Goal: Task Accomplishment & Management: Complete application form

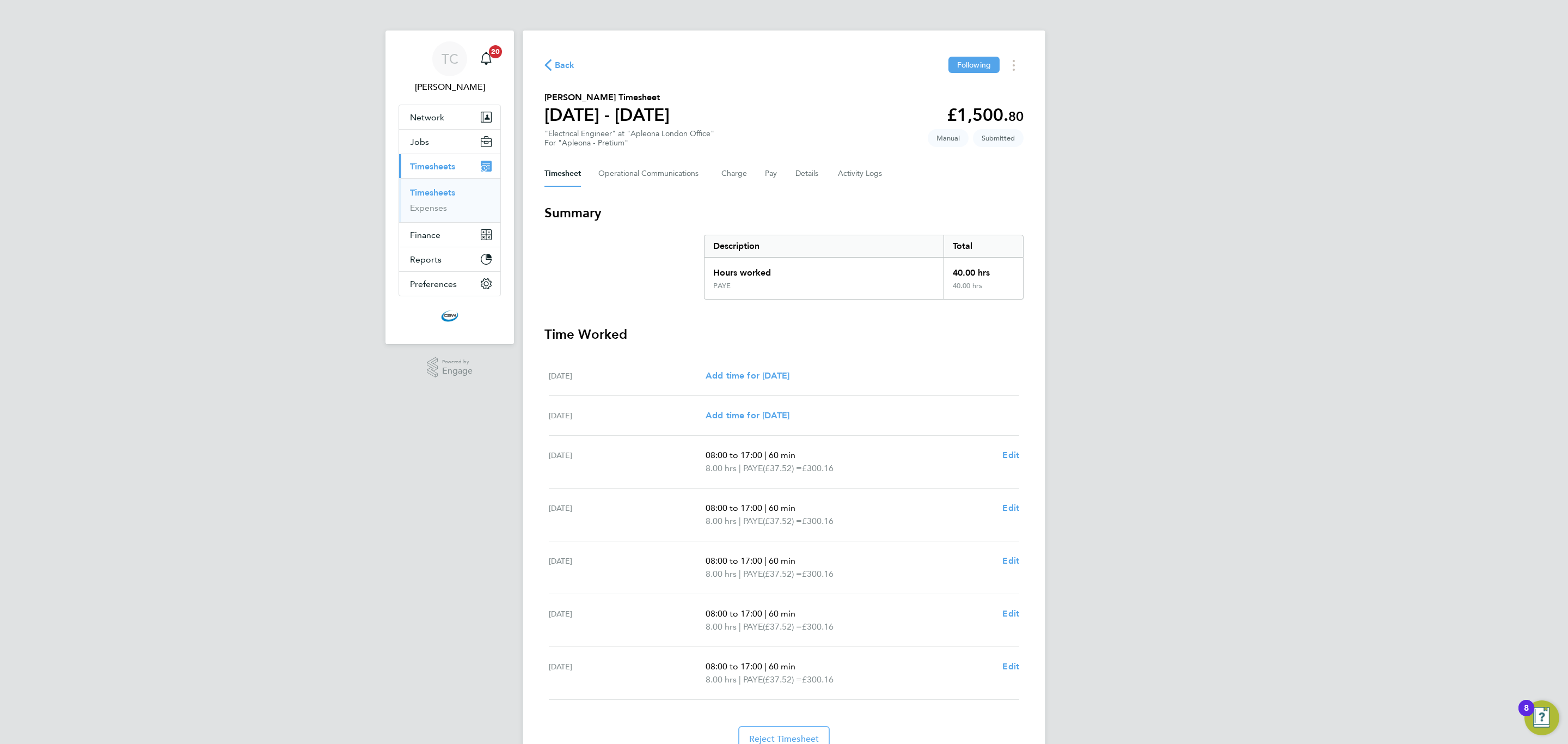
scroll to position [53, 0]
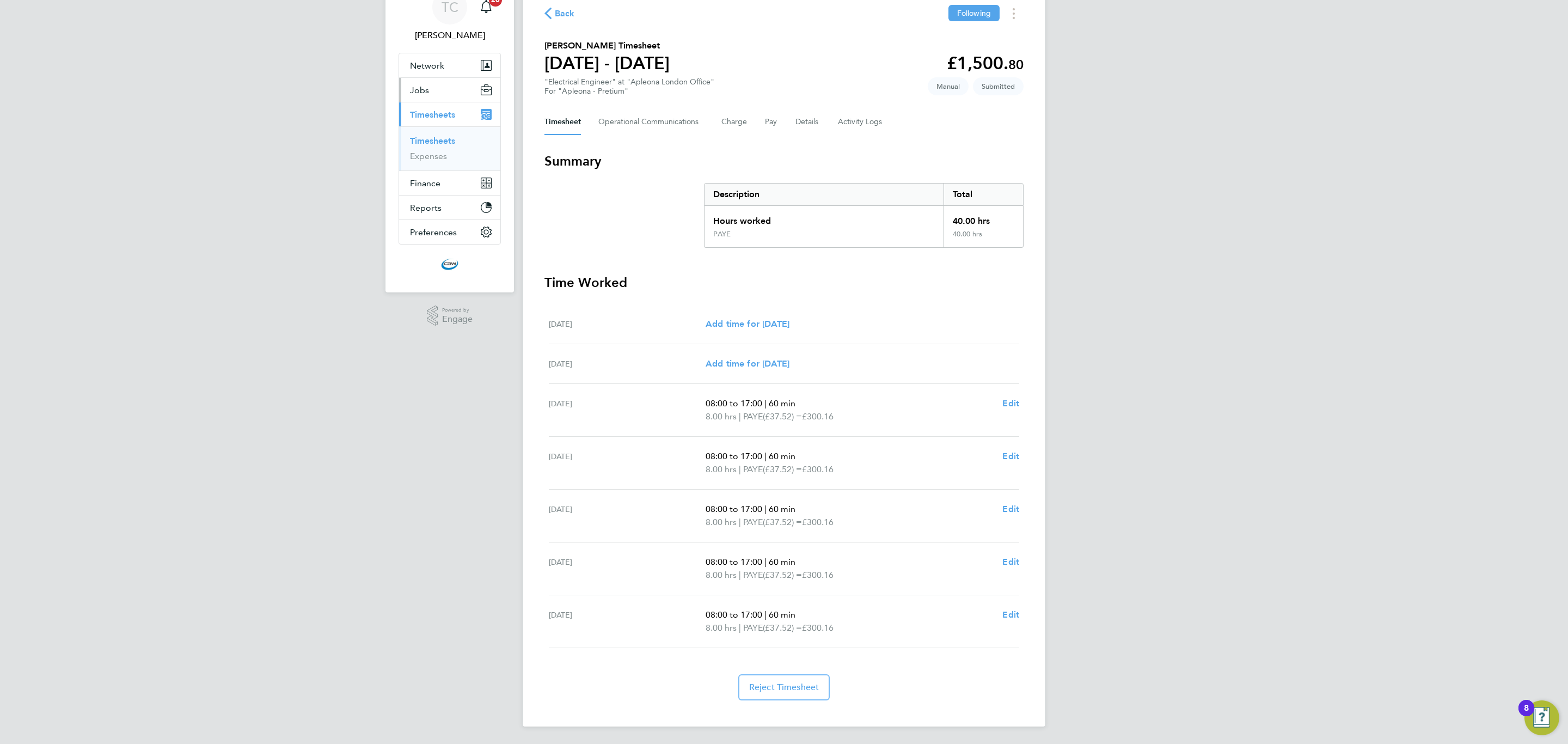
click at [434, 141] on link "Timesheets" at bounding box center [432, 140] width 45 height 10
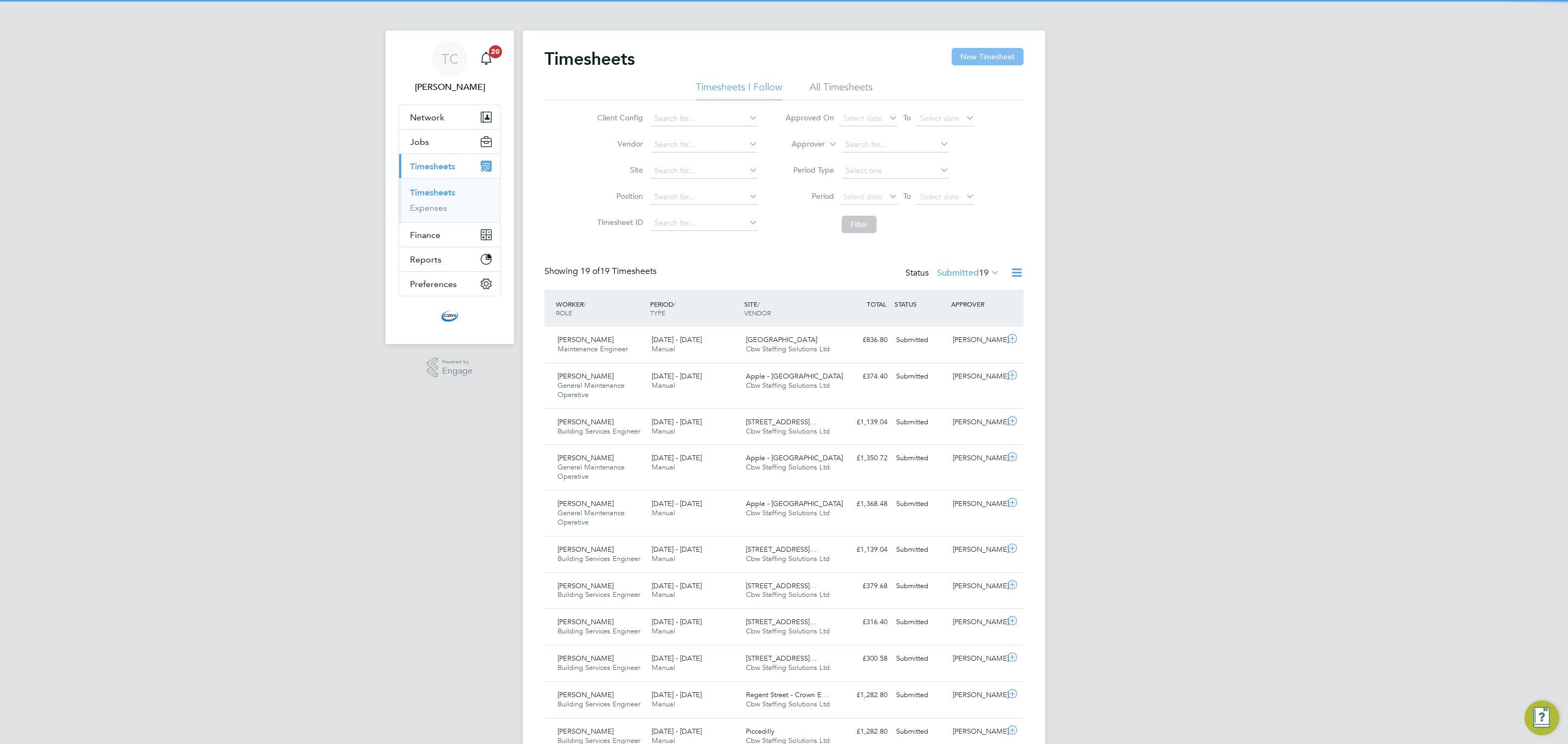
click at [976, 57] on button "New Timesheet" at bounding box center [987, 56] width 72 height 18
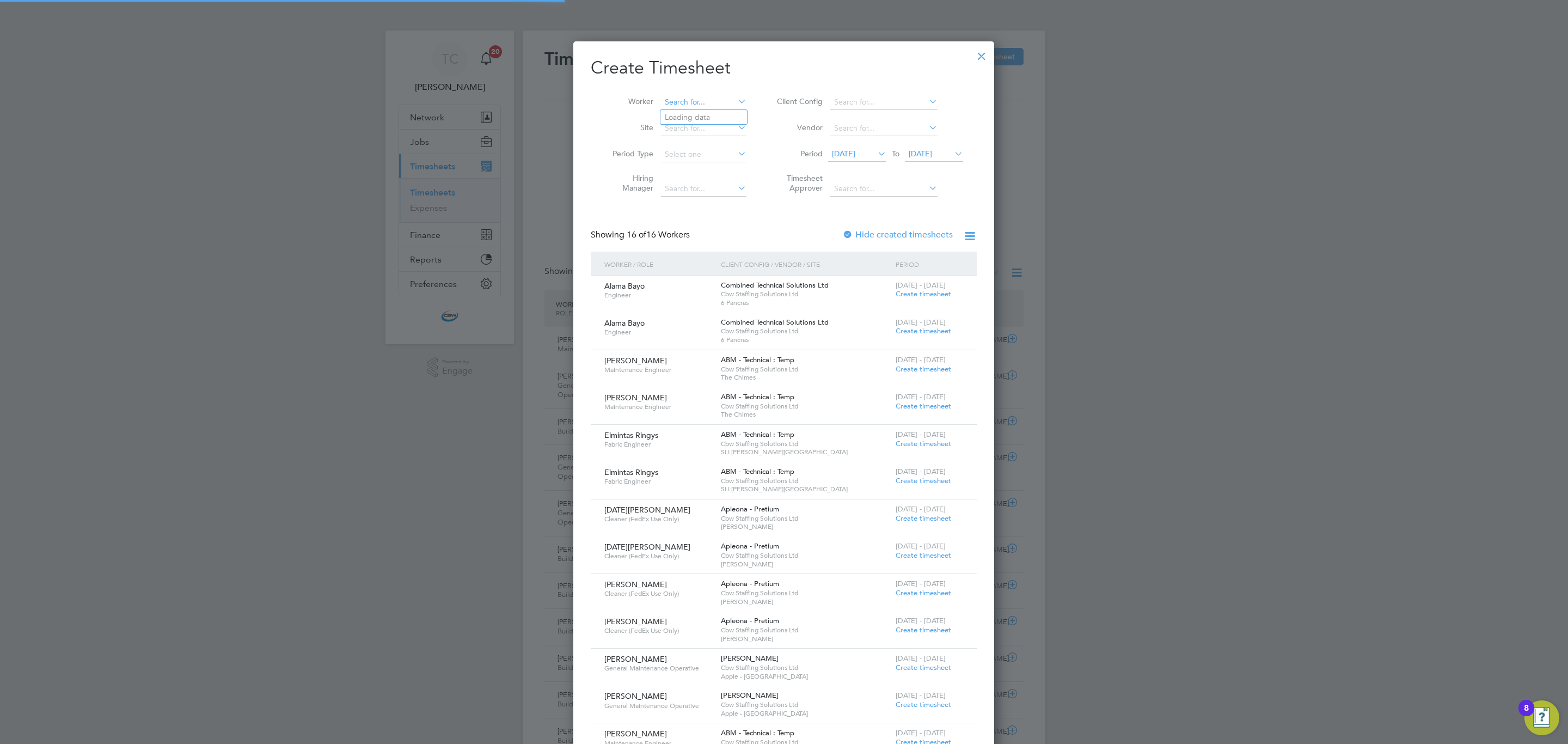
click at [722, 103] on input at bounding box center [703, 102] width 85 height 15
click at [719, 112] on li "Jero me Brown" at bounding box center [703, 117] width 87 height 15
type input "[PERSON_NAME]"
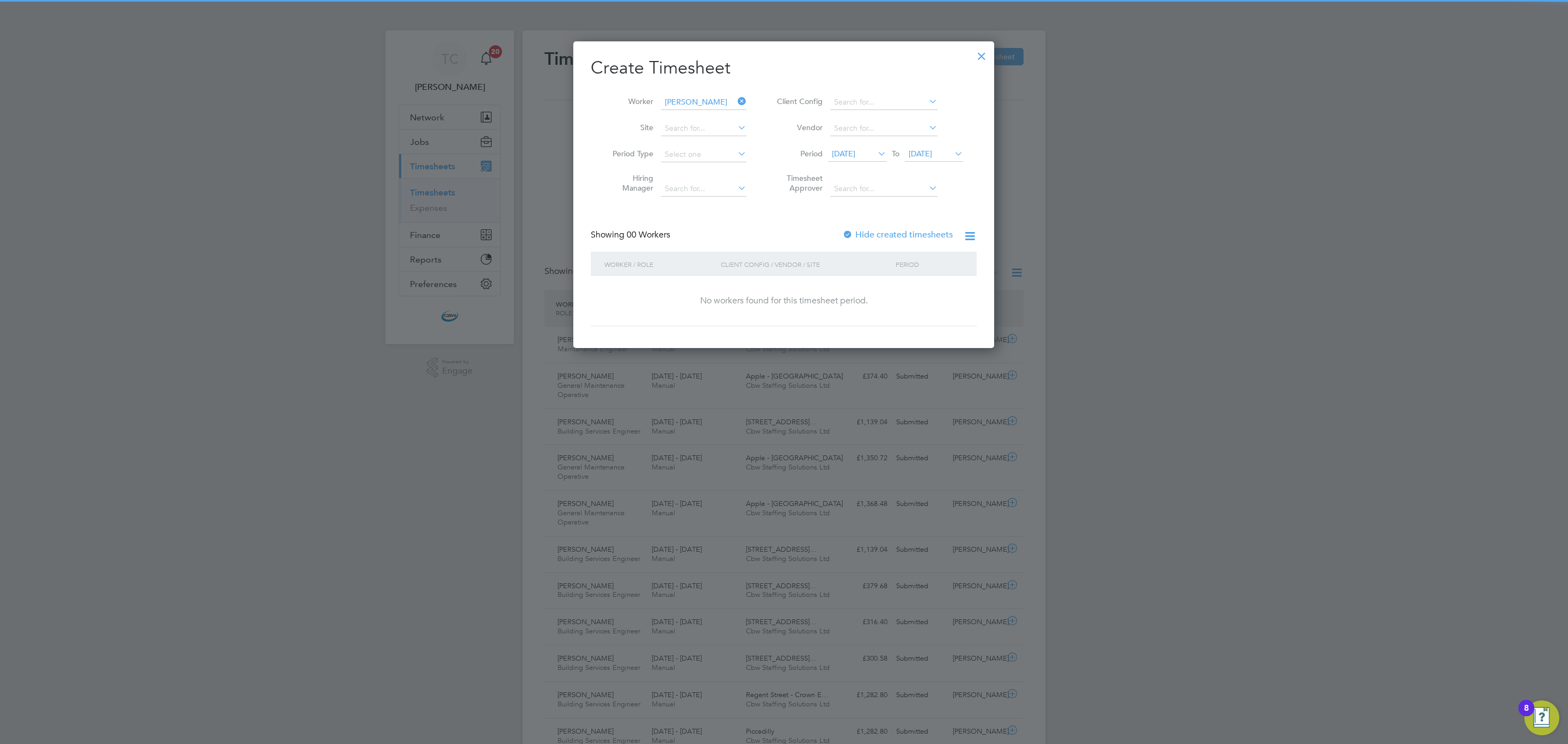
click at [846, 230] on div at bounding box center [848, 235] width 11 height 11
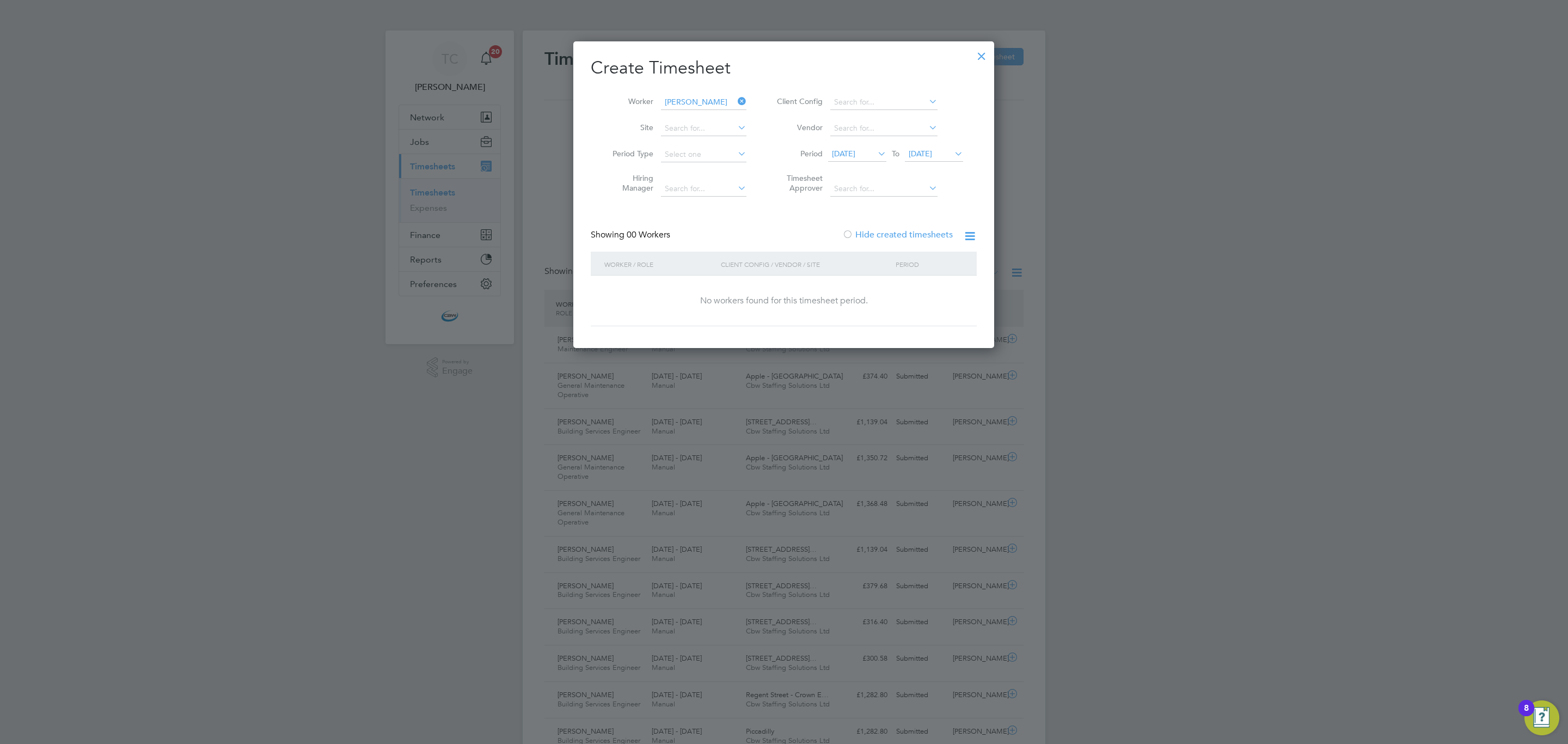
drag, startPoint x: 957, startPoint y: 156, endPoint x: 956, endPoint y: 213, distance: 57.0
click at [957, 160] on div "[DATE] To [DATE]" at bounding box center [895, 155] width 135 height 15
click at [932, 154] on span "[DATE]" at bounding box center [920, 153] width 23 height 10
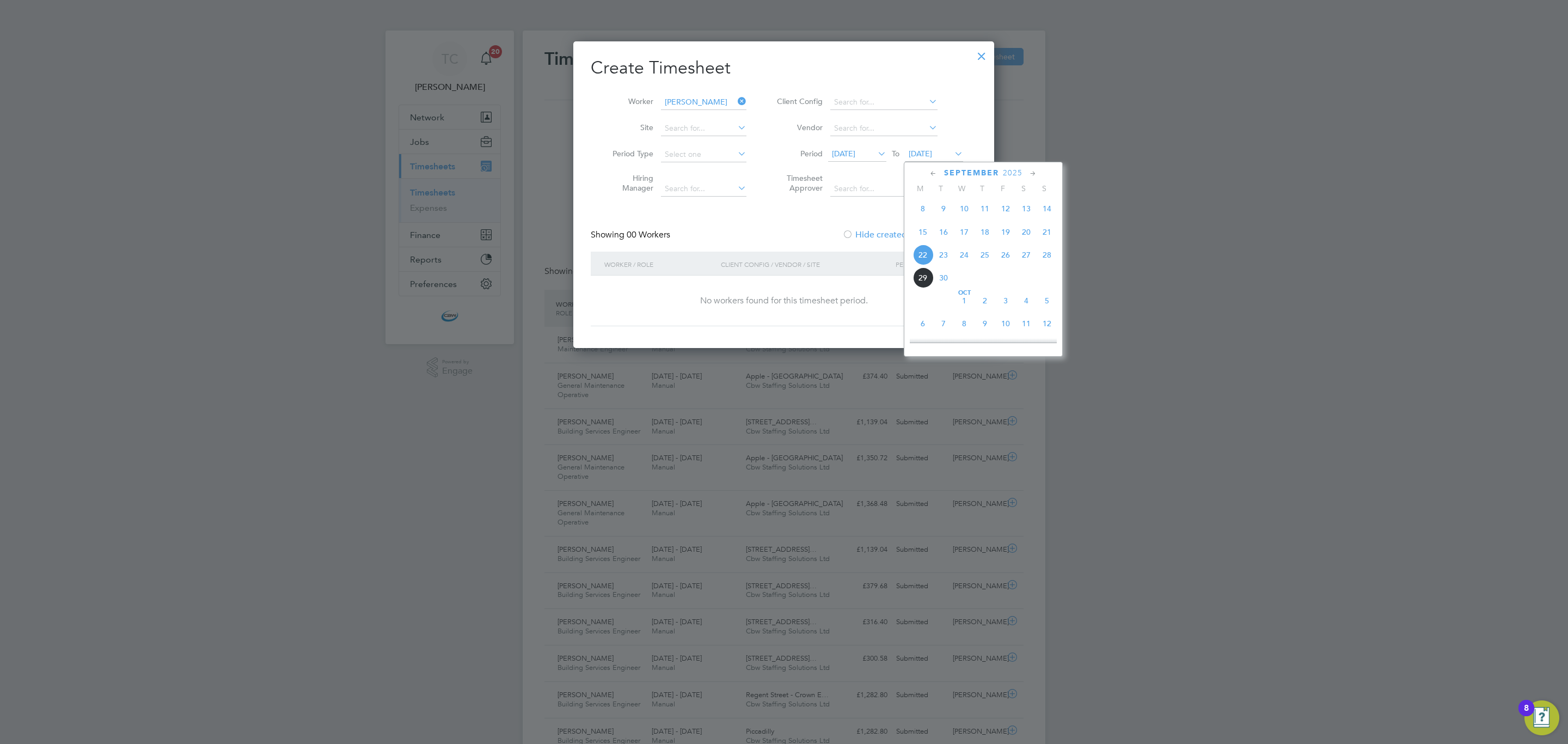
click at [1006, 308] on span "3" at bounding box center [1006, 301] width 21 height 21
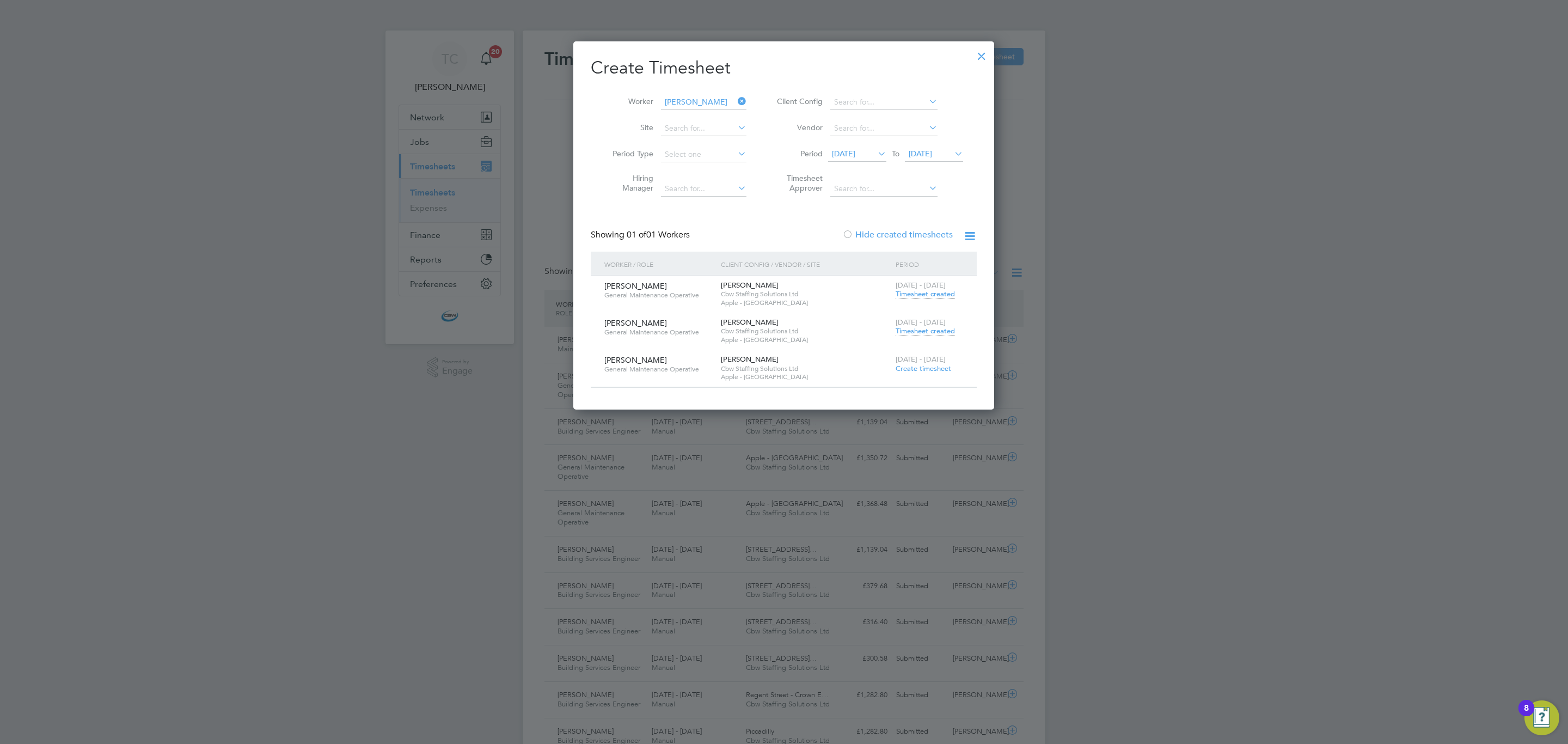
click at [935, 294] on span "Timesheet created" at bounding box center [925, 294] width 59 height 10
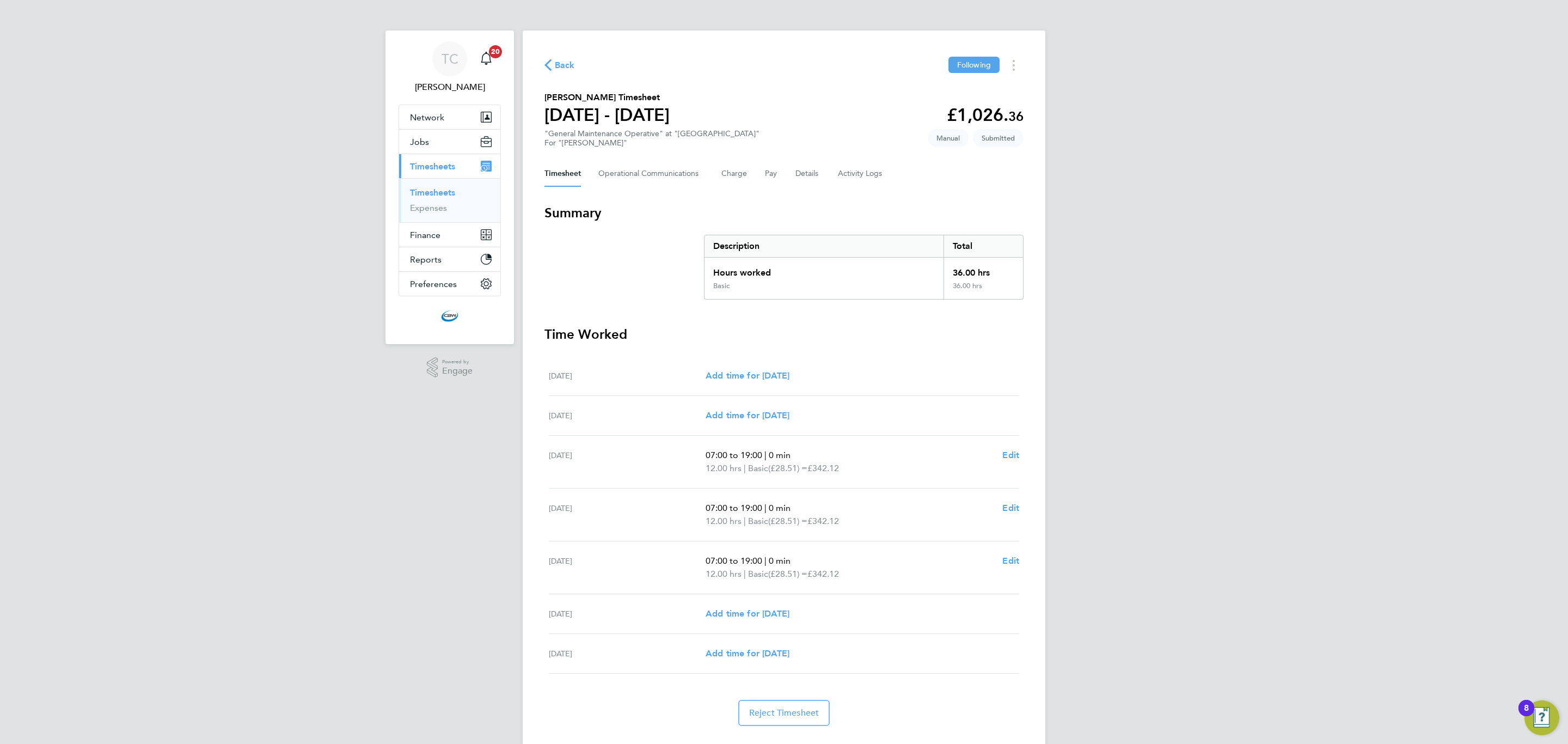
click at [568, 73] on div "Back Following" at bounding box center [783, 65] width 479 height 17
click at [569, 73] on div "Back Following" at bounding box center [783, 65] width 479 height 17
click at [569, 64] on span "Back" at bounding box center [564, 65] width 20 height 13
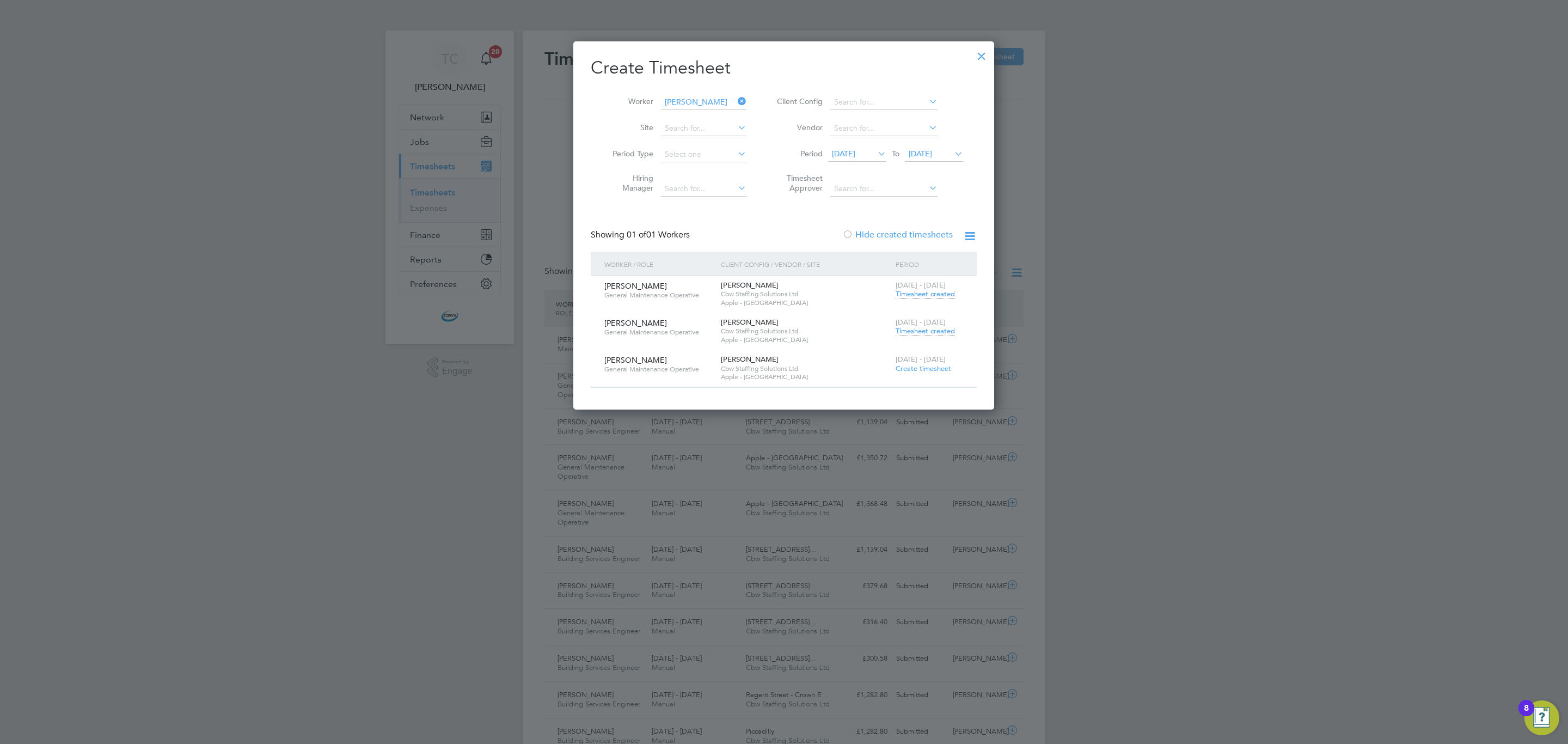
click at [924, 332] on span "Timesheet created" at bounding box center [925, 331] width 59 height 10
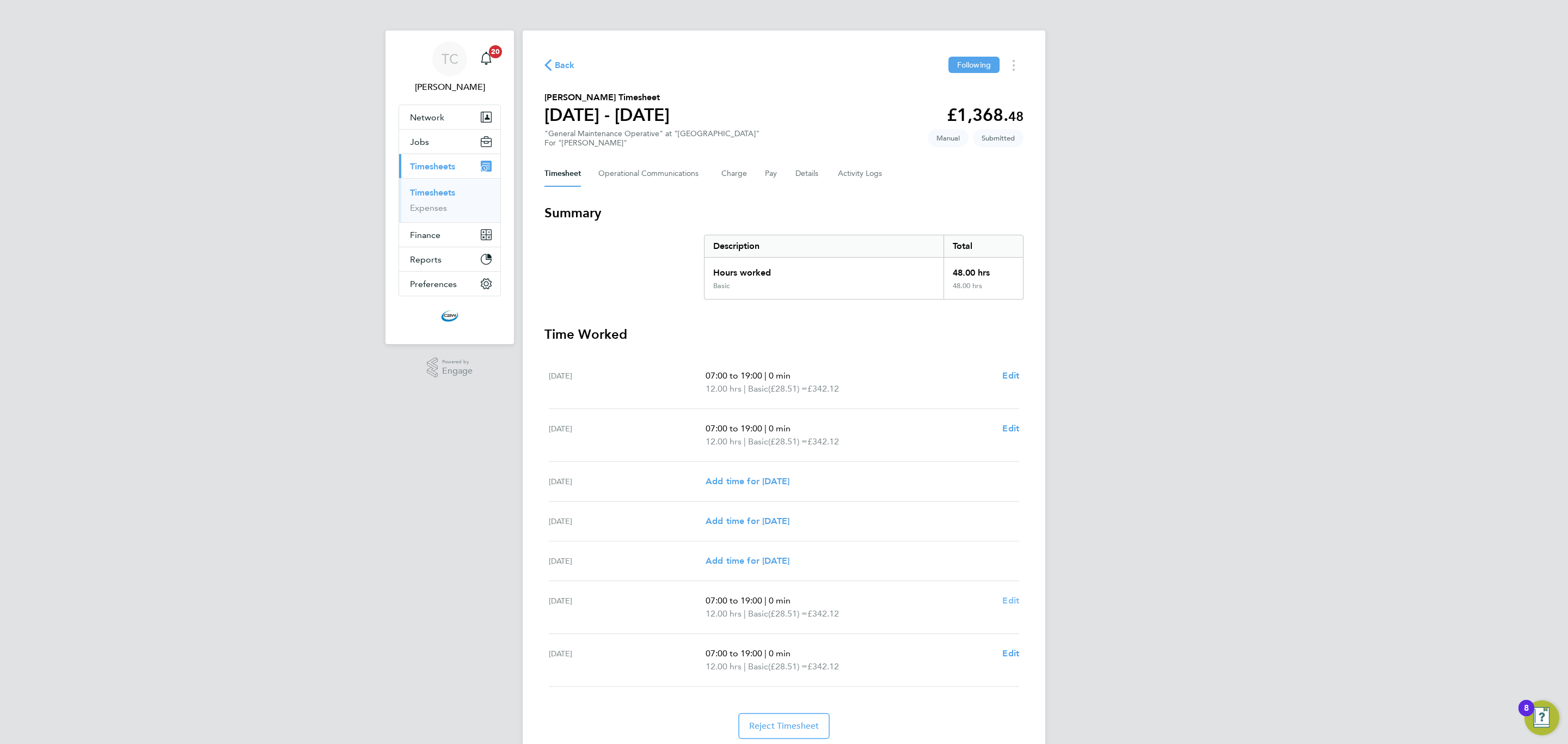
click at [1004, 600] on span "Edit" at bounding box center [1011, 600] width 17 height 10
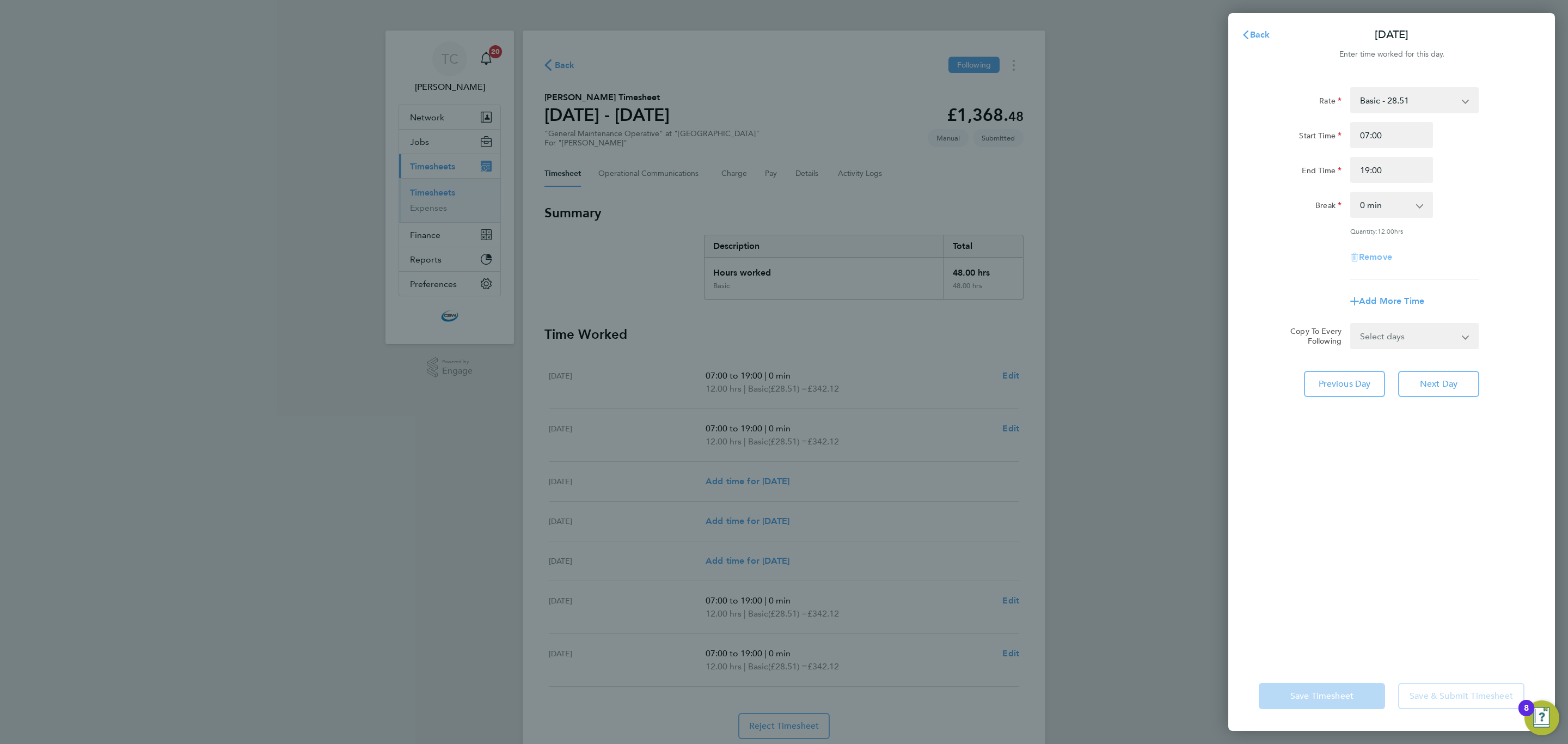
click at [1377, 258] on span "Remove" at bounding box center [1375, 257] width 33 height 10
select select "null"
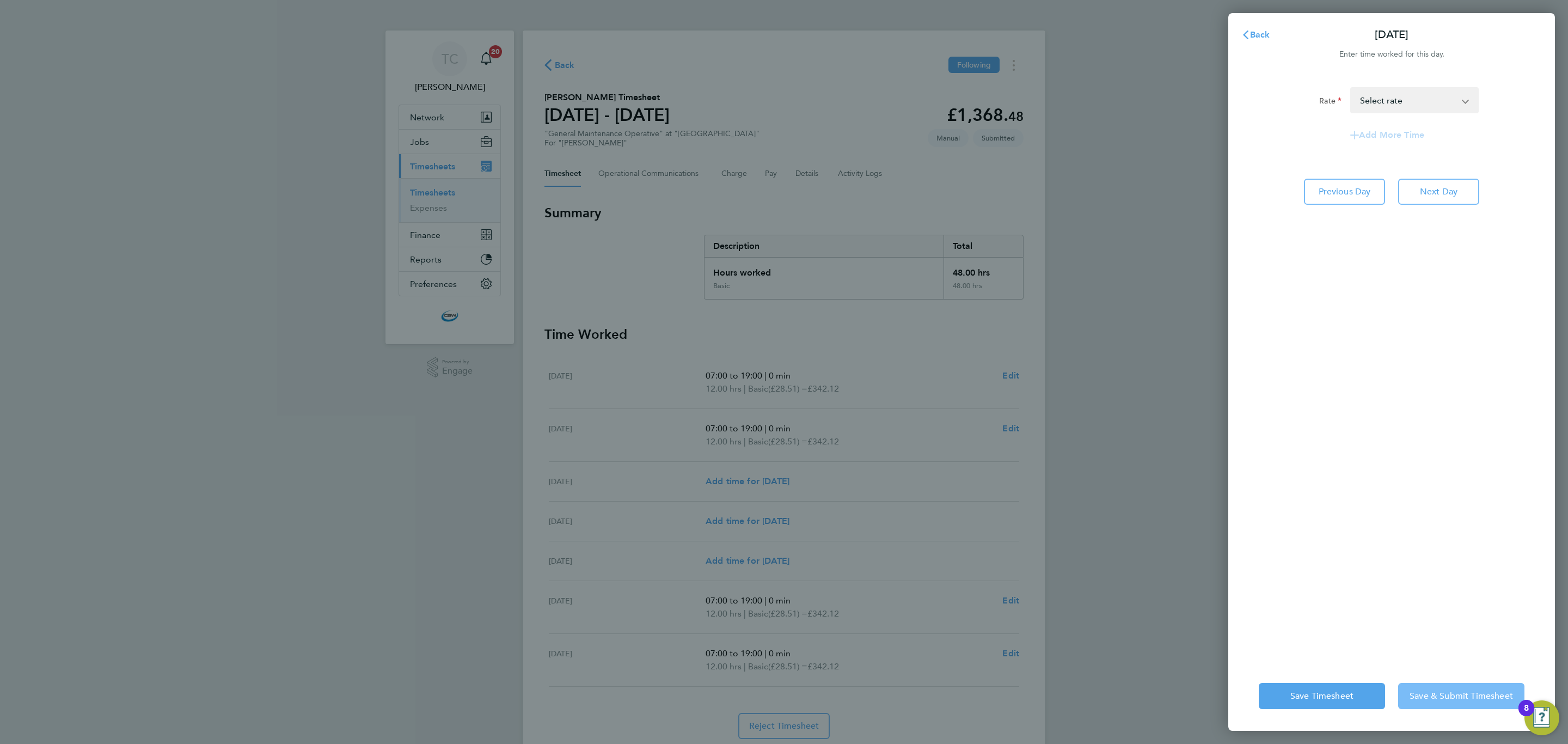
click at [1426, 703] on button "Save & Submit Timesheet" at bounding box center [1461, 696] width 126 height 26
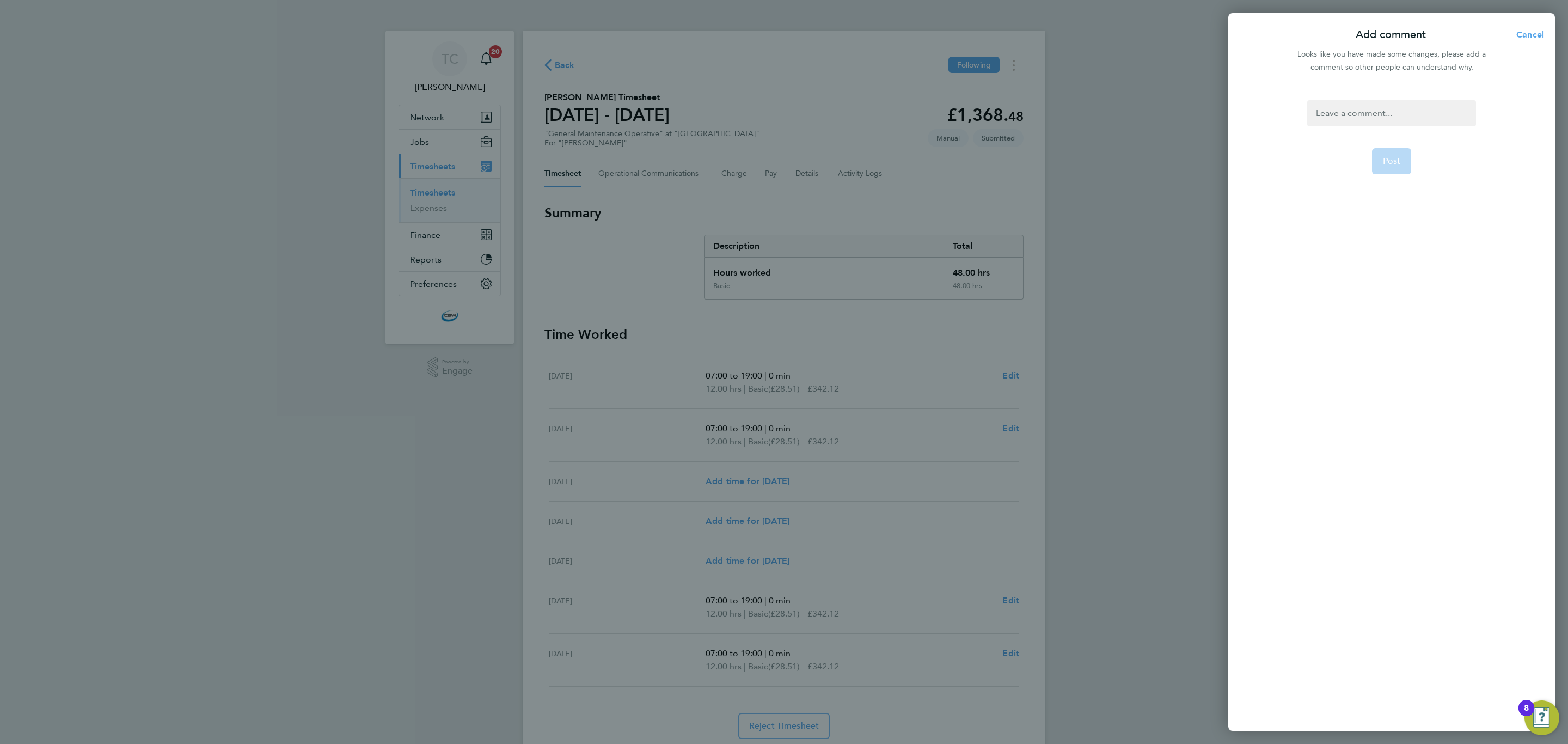
click at [1363, 122] on div at bounding box center [1390, 113] width 168 height 26
click at [1376, 156] on button "Post" at bounding box center [1392, 161] width 40 height 26
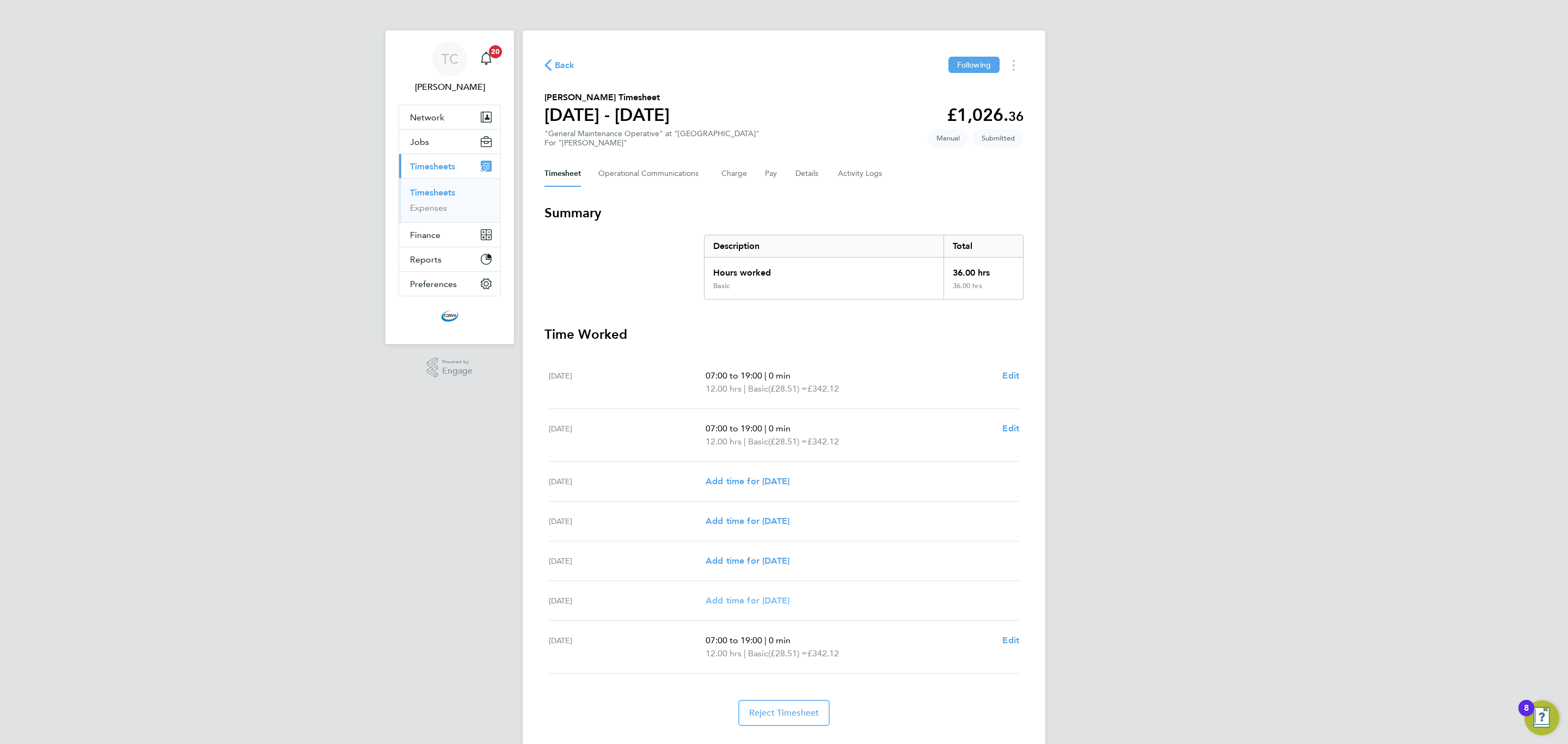
click at [768, 600] on span "Add time for [DATE]" at bounding box center [747, 600] width 84 height 10
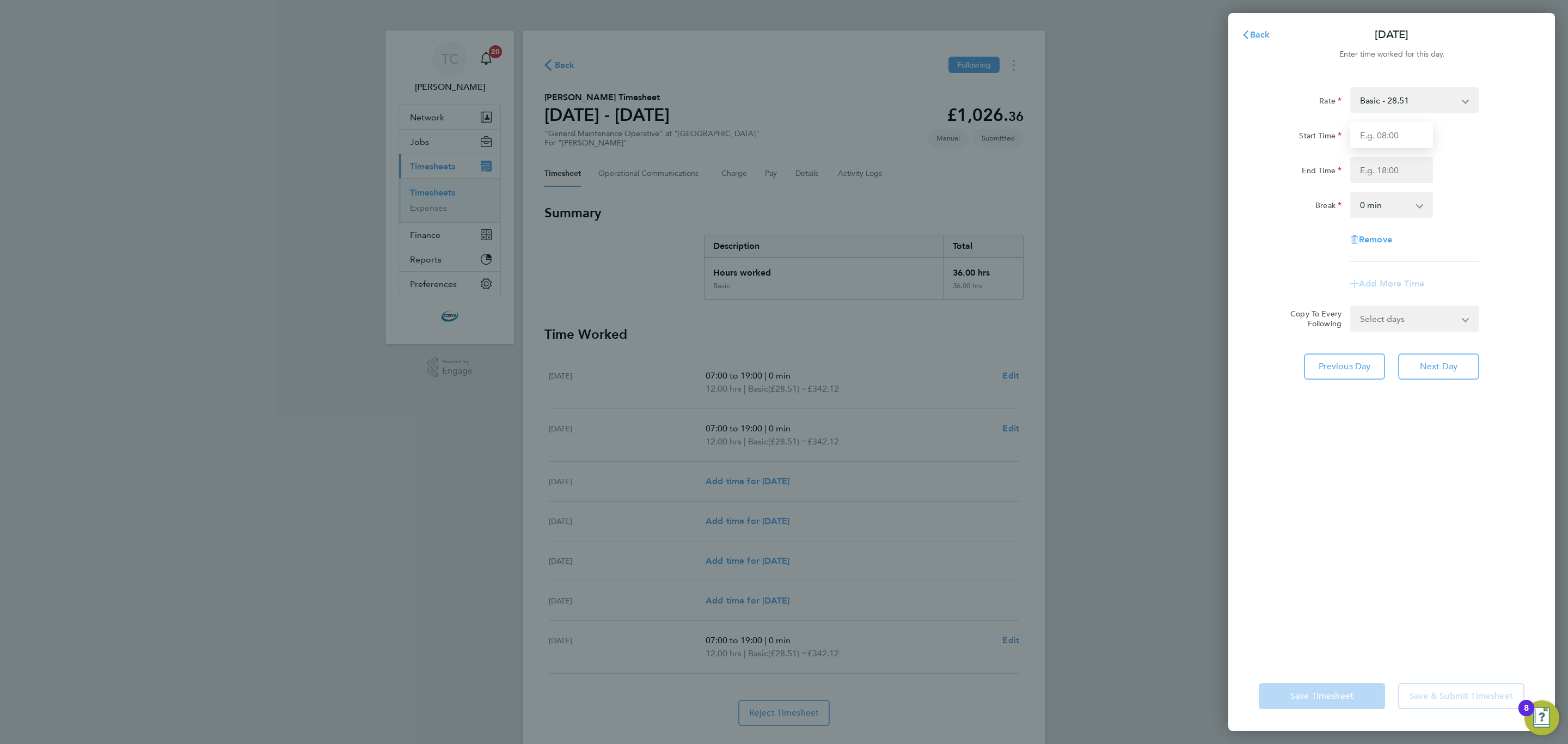
click at [1399, 133] on input "Start Time" at bounding box center [1392, 135] width 83 height 26
type input "07:00"
type input "19:00"
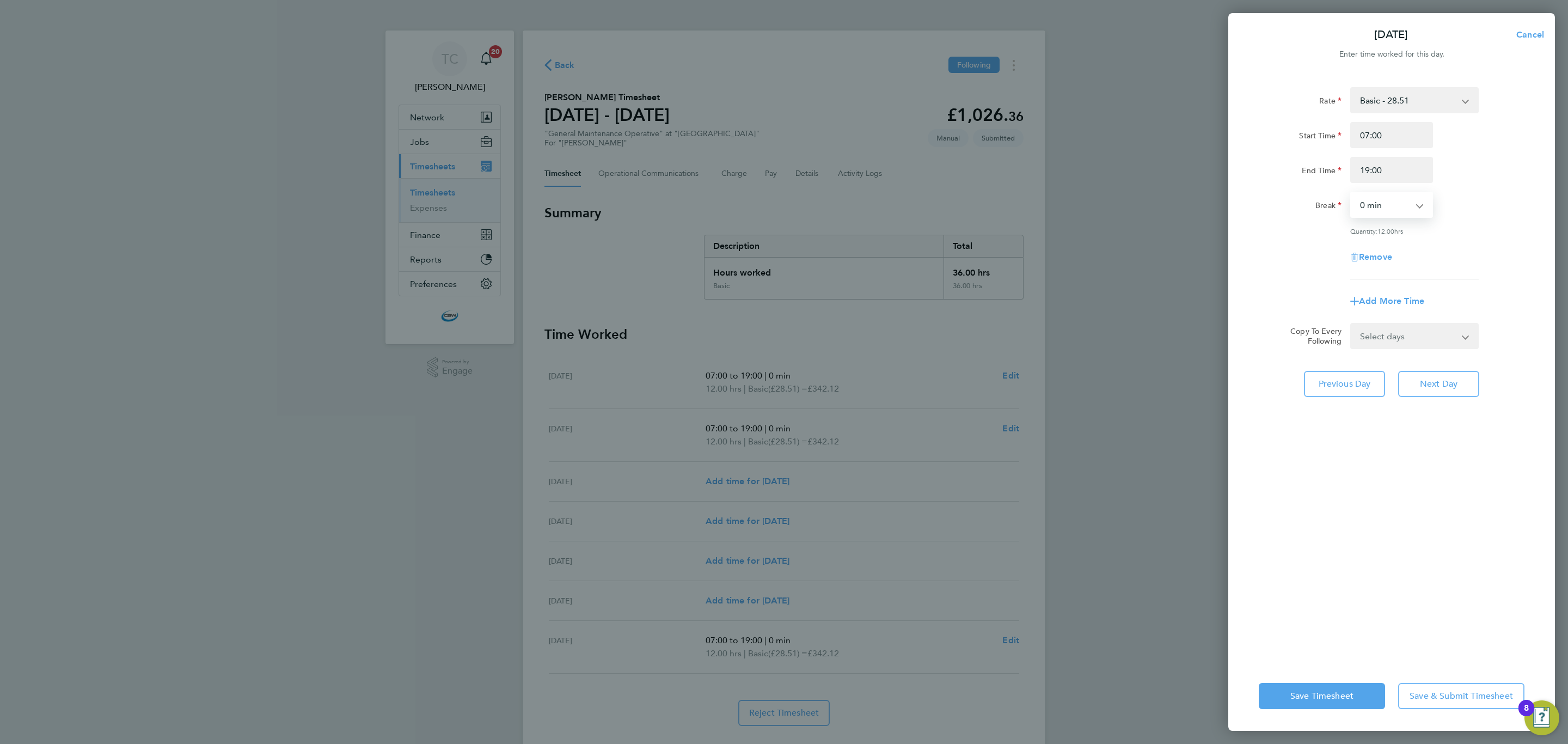
click at [1347, 577] on div "Rate Basic - 28.51 Temp to Perm Fee - 3,095.00 Overtime - 42.77 Overtime - 57.0…" at bounding box center [1391, 367] width 327 height 587
click at [1457, 695] on span "Save & Submit Timesheet" at bounding box center [1461, 696] width 103 height 11
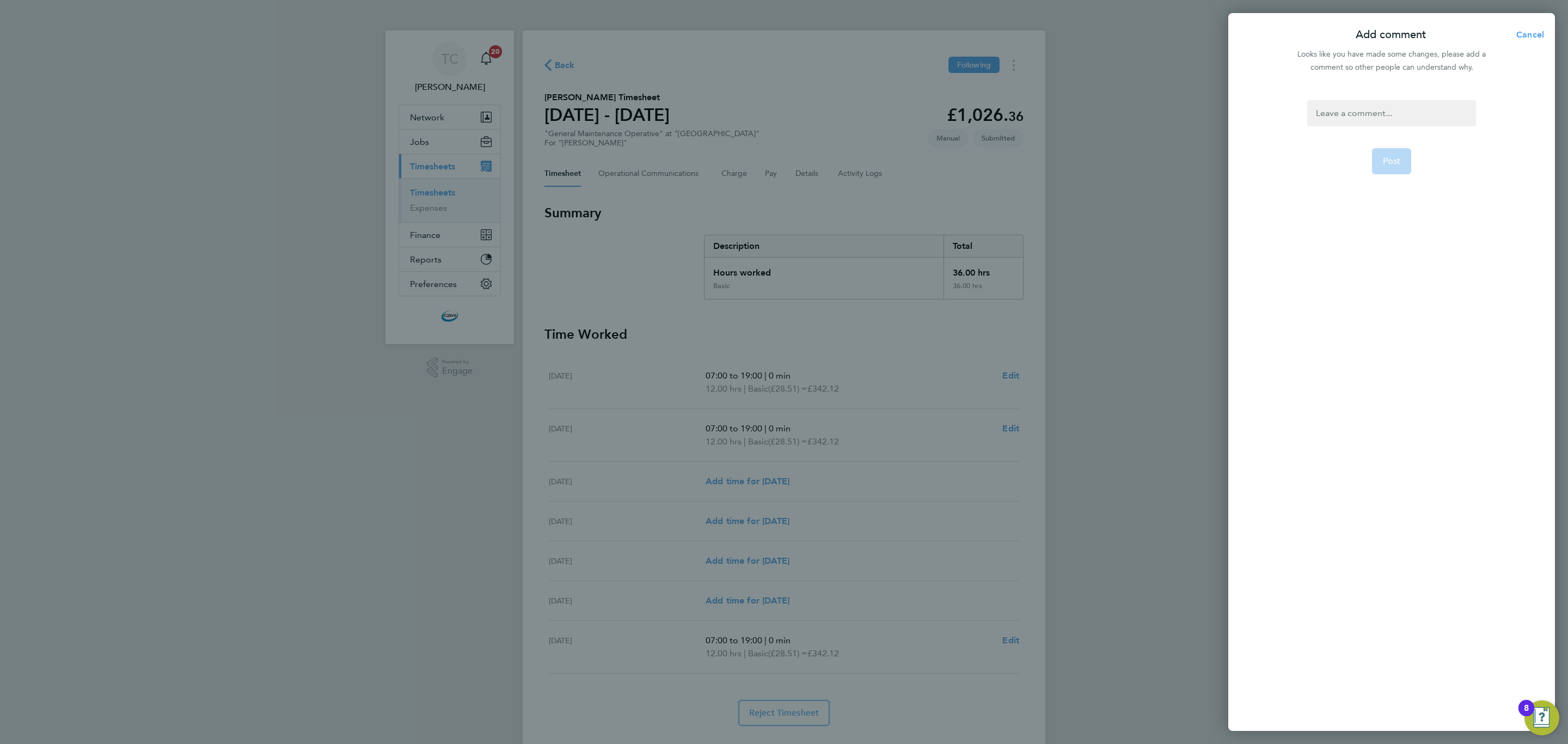
drag, startPoint x: 1388, startPoint y: 103, endPoint x: 1385, endPoint y: 108, distance: 5.8
click at [1385, 108] on div at bounding box center [1390, 113] width 168 height 26
click at [1392, 141] on form ". Post" at bounding box center [1391, 306] width 177 height 412
click at [1392, 164] on span "Post" at bounding box center [1391, 161] width 18 height 11
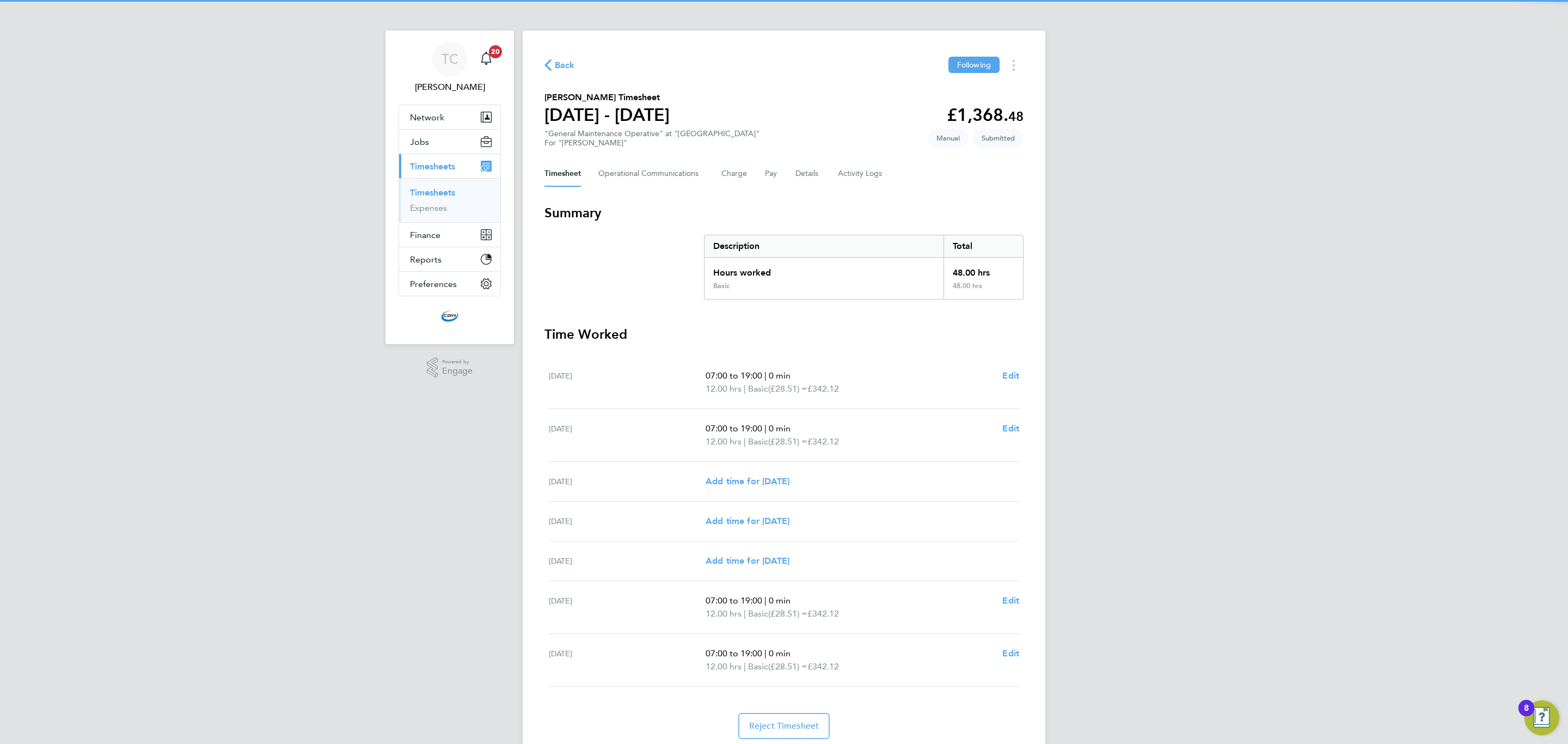
drag, startPoint x: 410, startPoint y: 191, endPoint x: 655, endPoint y: 118, distance: 255.6
click at [410, 191] on link "Timesheets" at bounding box center [432, 192] width 45 height 10
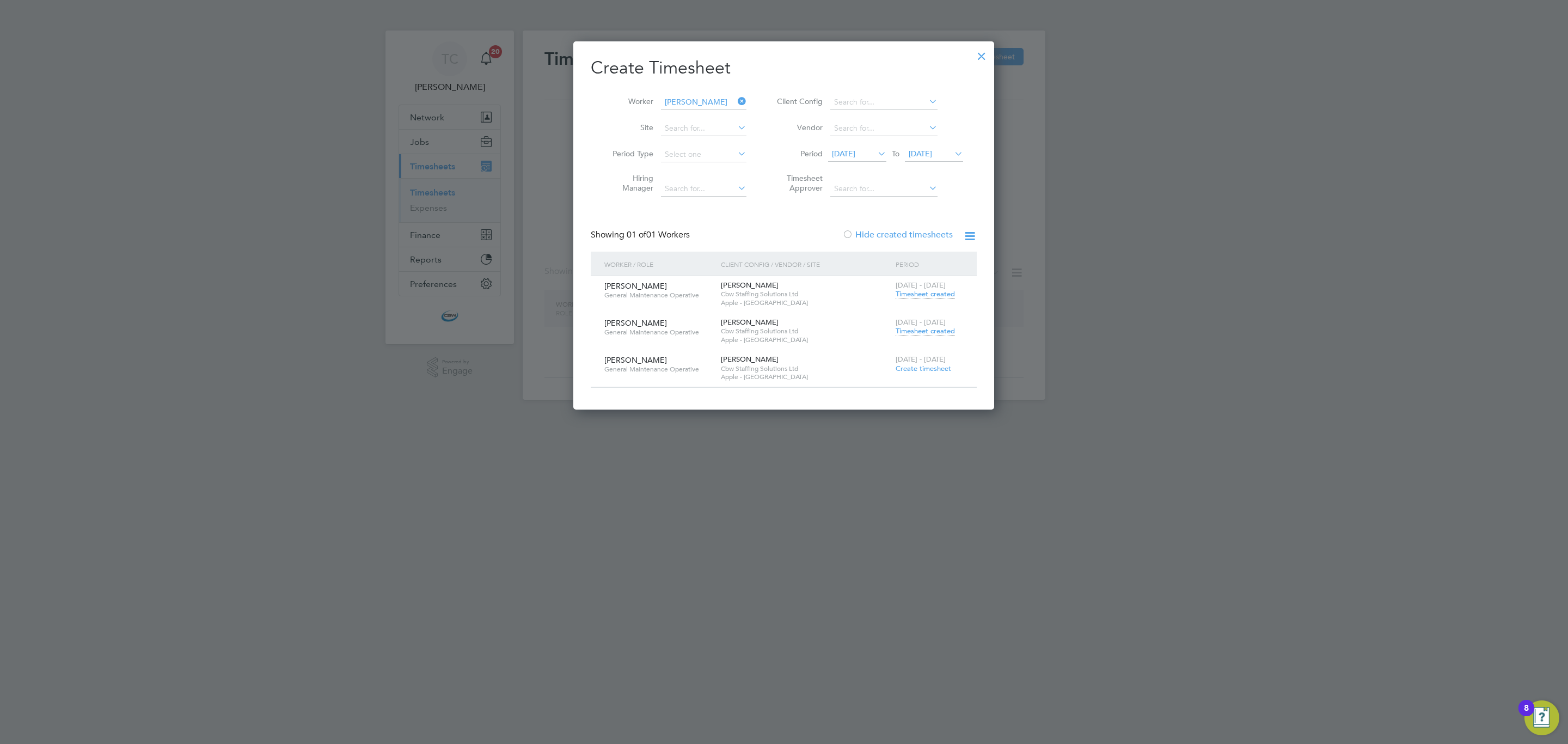
scroll to position [369, 421]
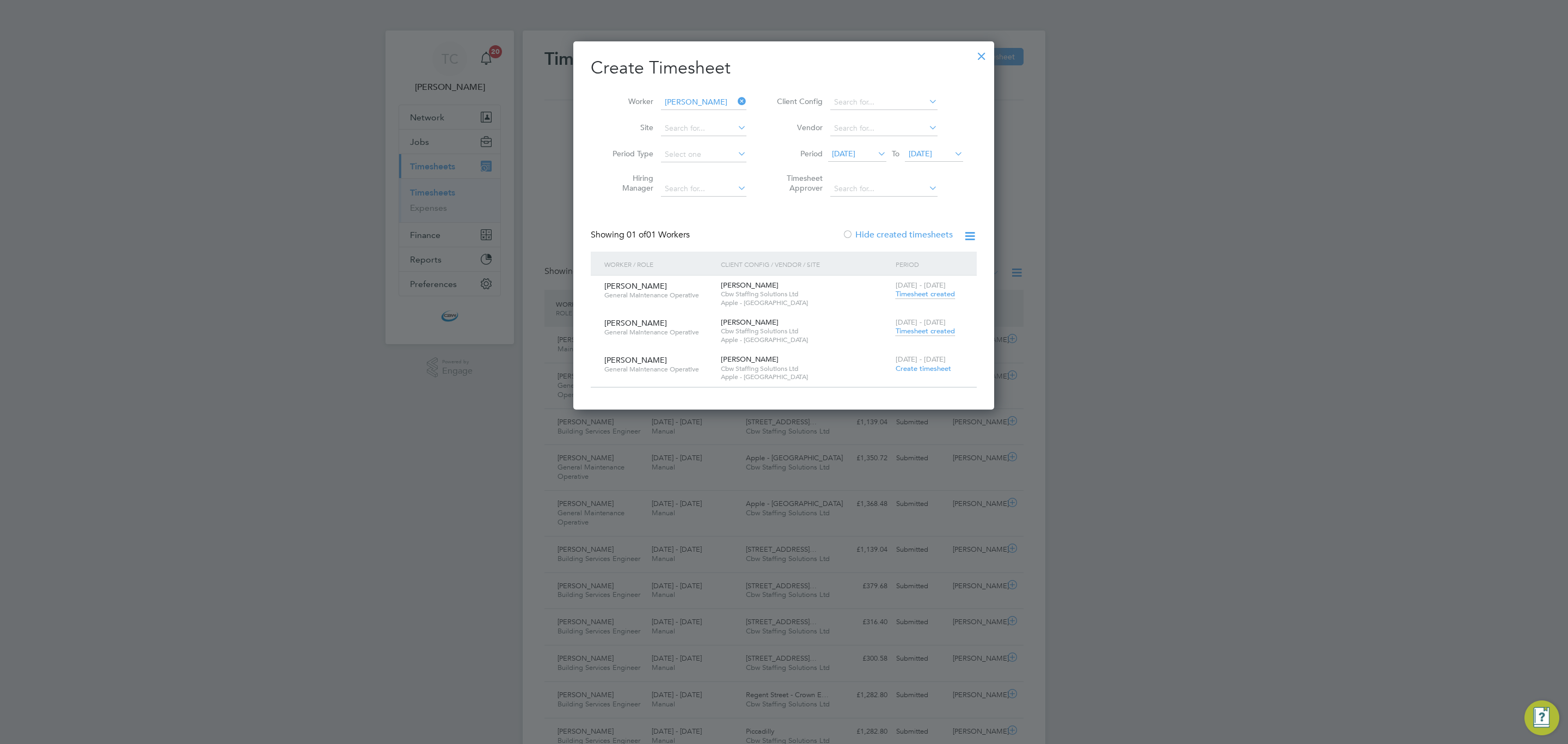
click at [681, 102] on input "[PERSON_NAME]" at bounding box center [703, 102] width 85 height 15
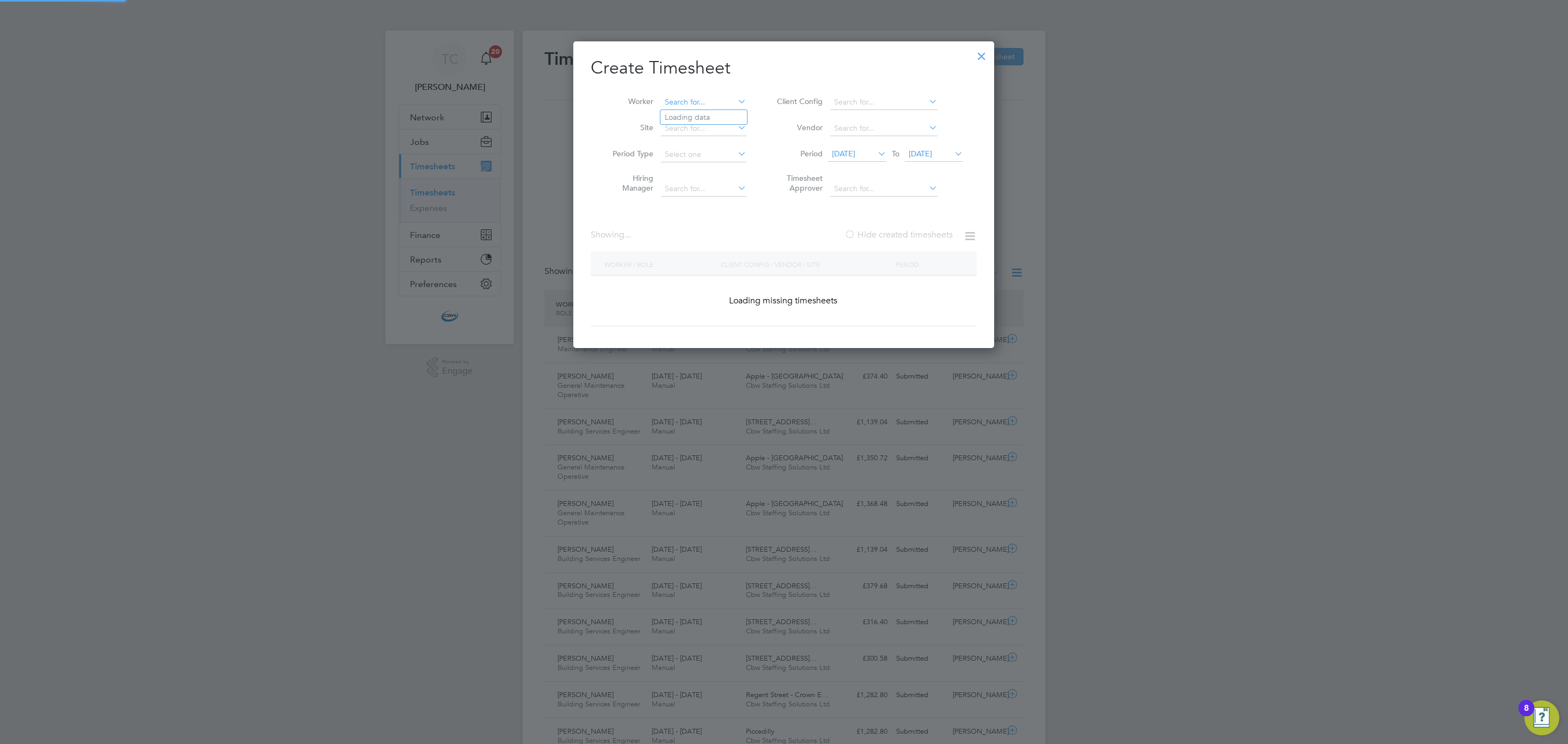
scroll to position [27, 95]
click at [681, 98] on input at bounding box center [703, 102] width 85 height 15
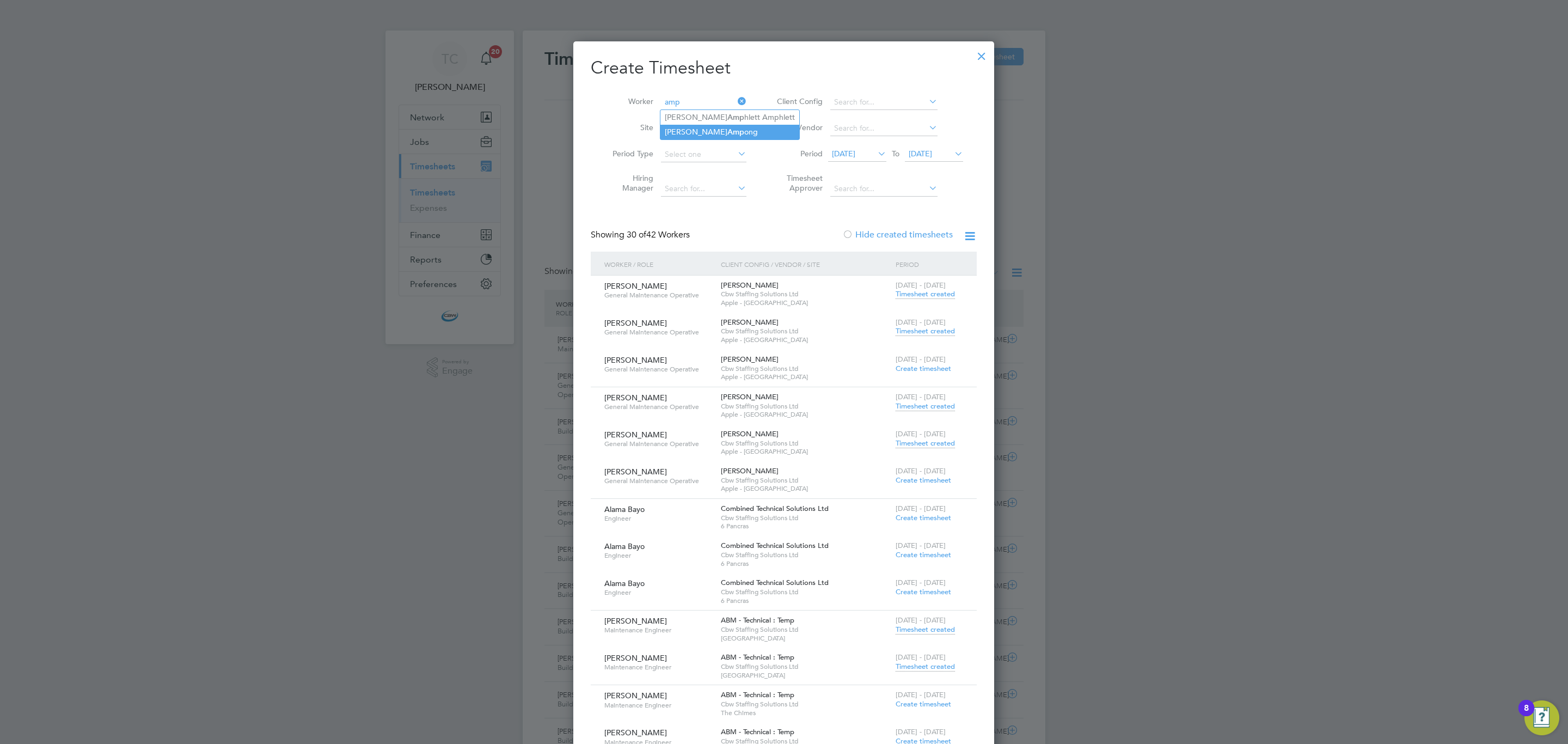
click at [684, 128] on li "[PERSON_NAME] Amp [PERSON_NAME]" at bounding box center [729, 132] width 139 height 15
type input "[PERSON_NAME]"
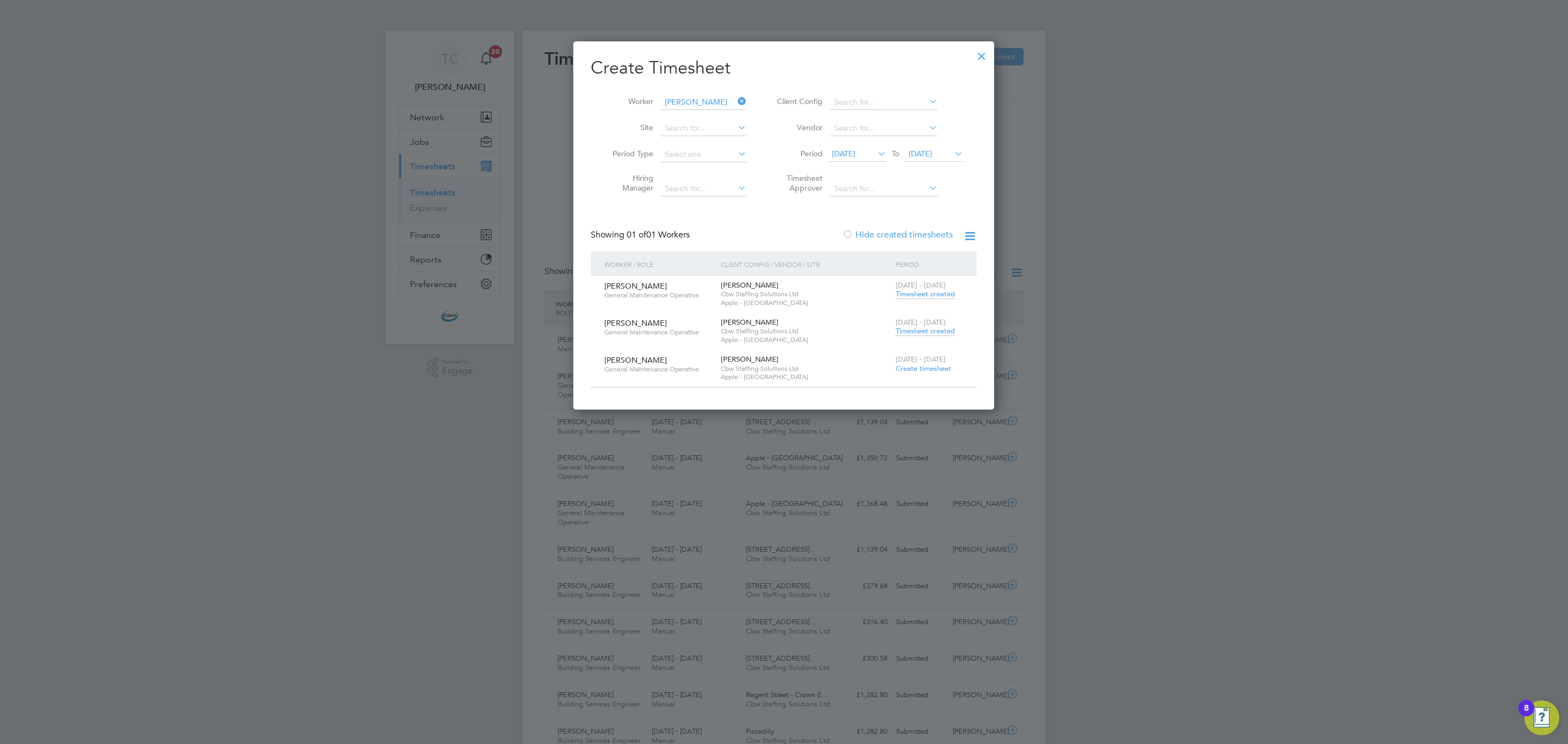
click at [926, 297] on span "Timesheet created" at bounding box center [925, 294] width 59 height 10
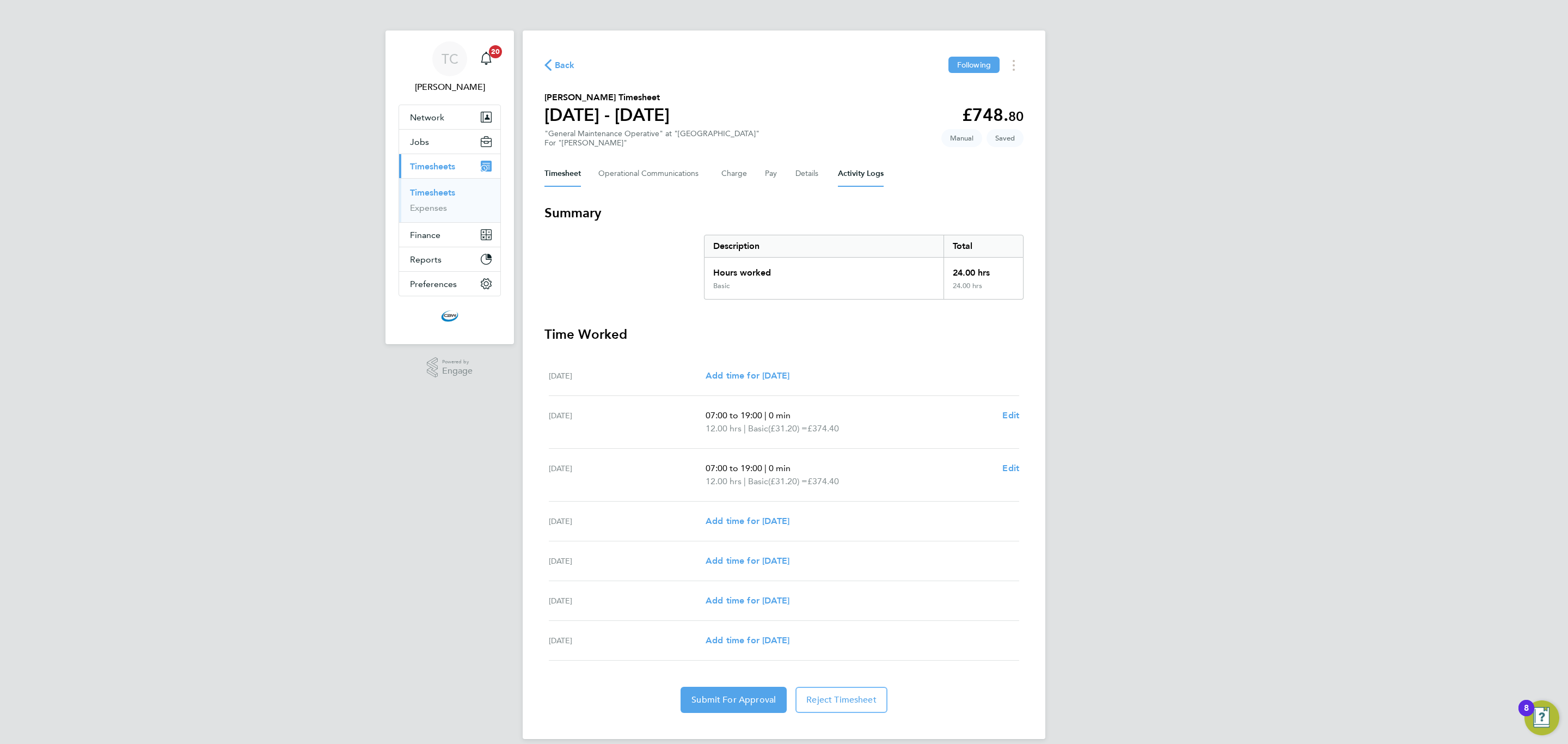
click at [838, 170] on Logs-tab "Activity Logs" at bounding box center [860, 173] width 46 height 26
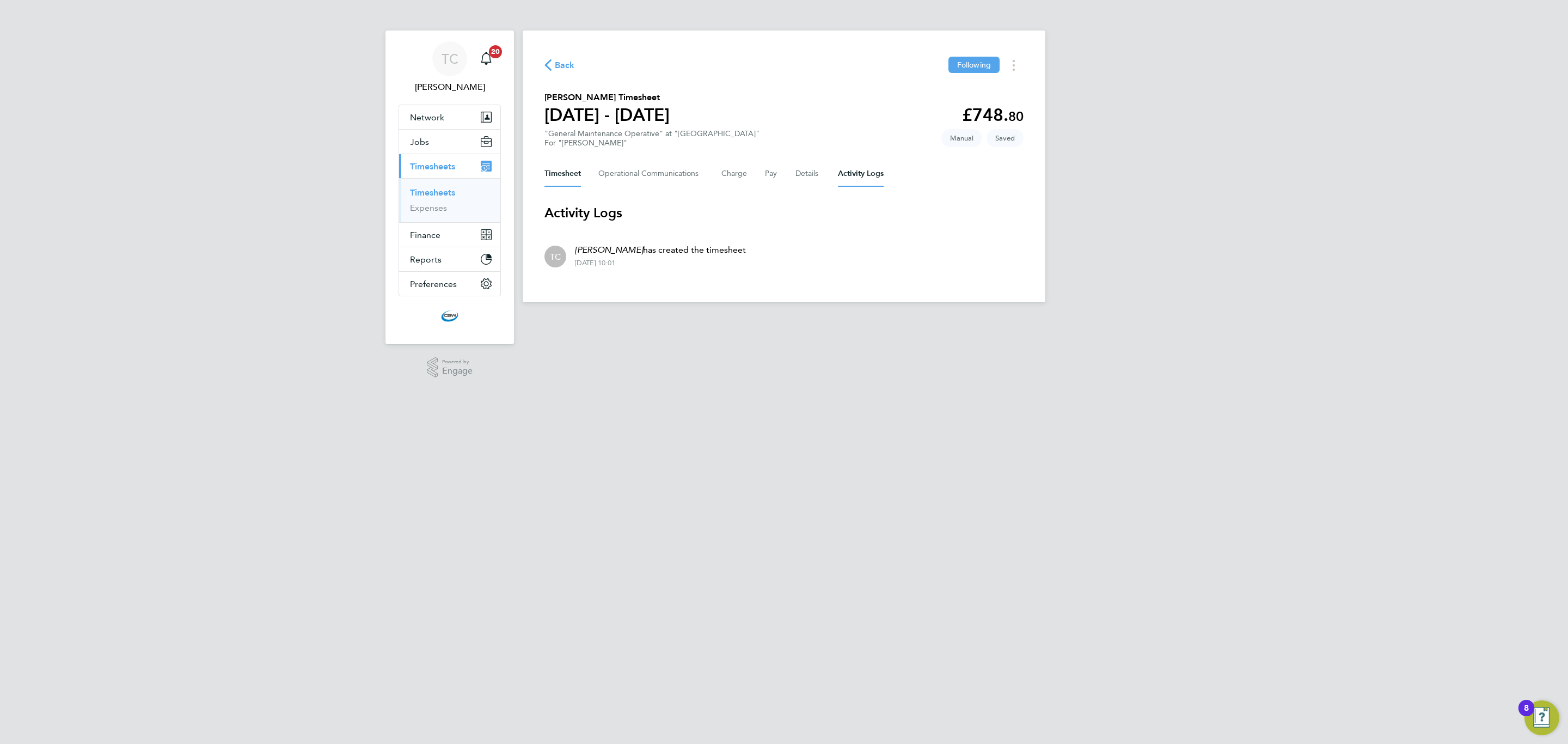
click at [550, 161] on button "Timesheet" at bounding box center [562, 173] width 37 height 26
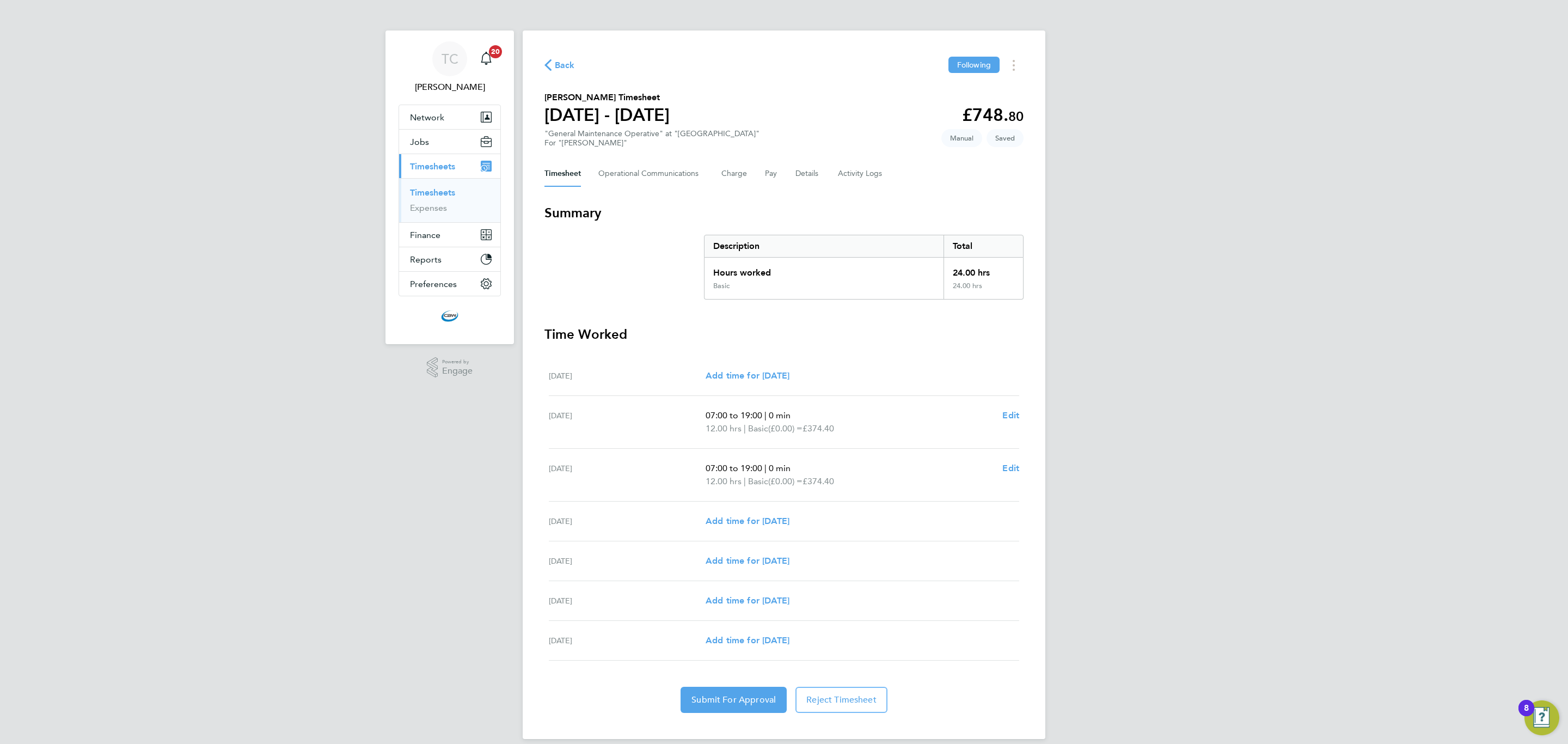
click at [1007, 406] on div "[DATE] 07:00 to 19:00 | 0 min 12.00 hrs | Basic (£0.00) = £374.40 Edit" at bounding box center [784, 422] width 470 height 53
click at [1008, 407] on div "[DATE] 07:00 to 19:00 | 0 min 12.00 hrs | Basic (£0.00) = £374.40 Edit" at bounding box center [784, 422] width 470 height 53
click at [1008, 412] on span "Edit" at bounding box center [1011, 415] width 17 height 10
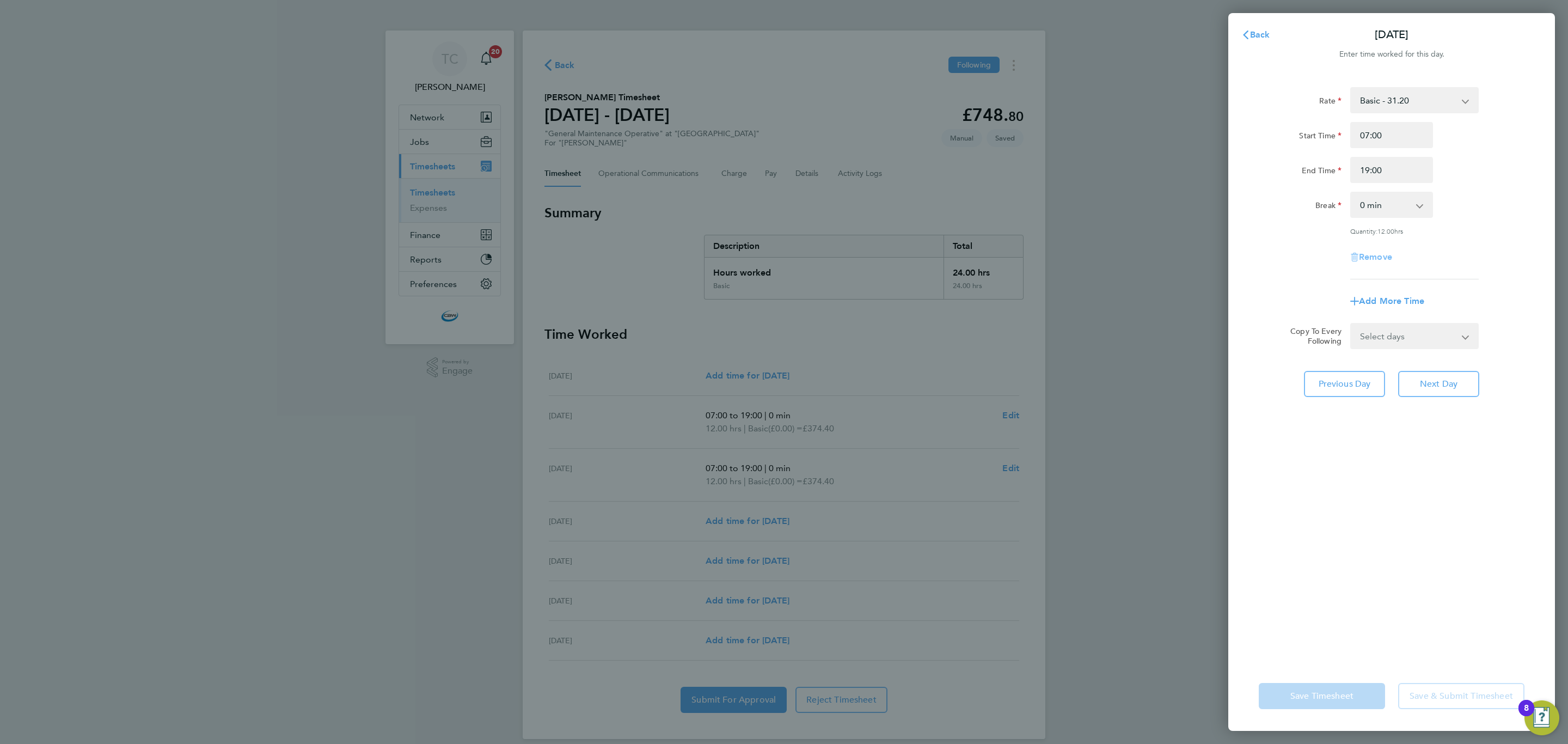
click at [1373, 252] on span "Remove" at bounding box center [1375, 257] width 33 height 10
select select "null"
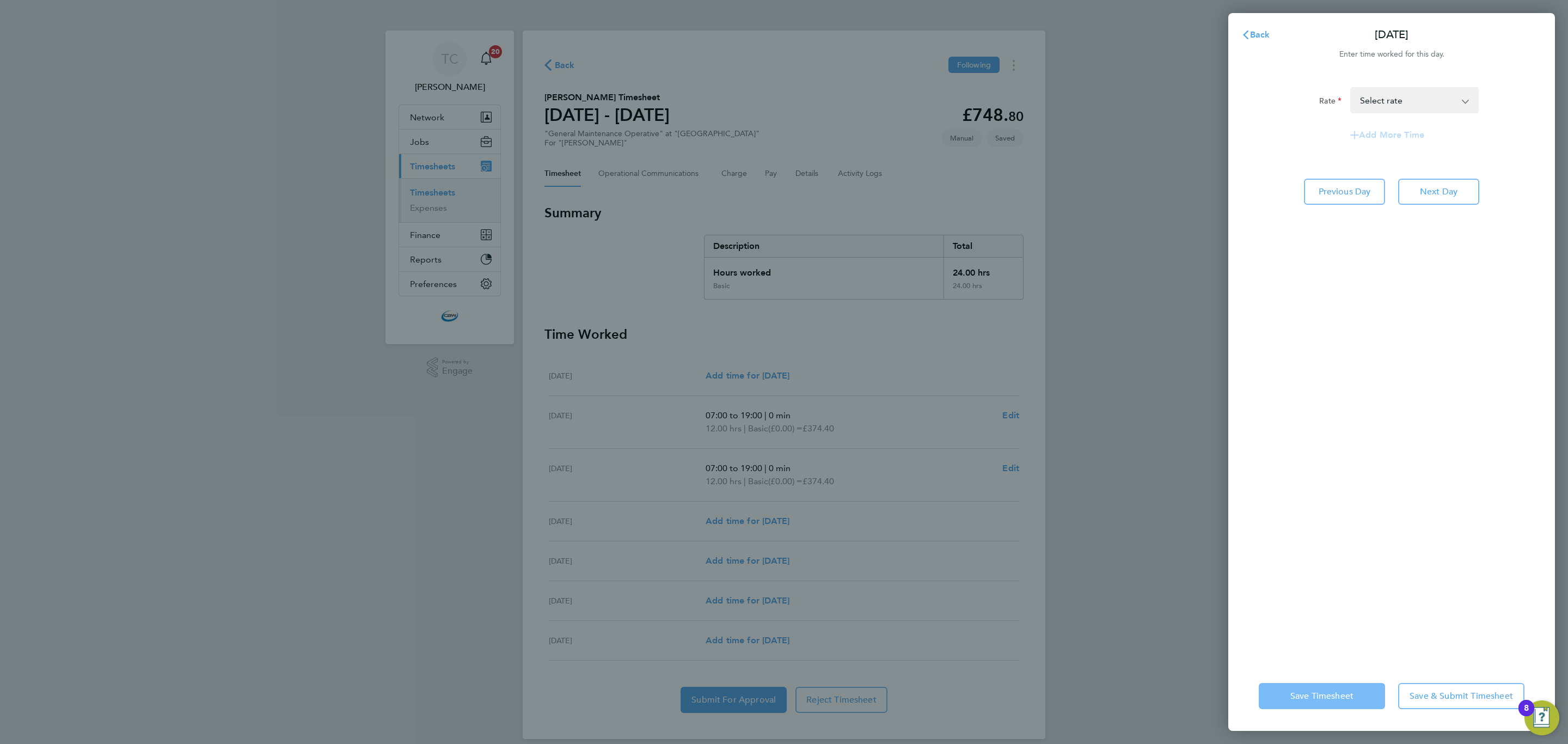
click at [1312, 695] on span "Save Timesheet" at bounding box center [1321, 696] width 63 height 11
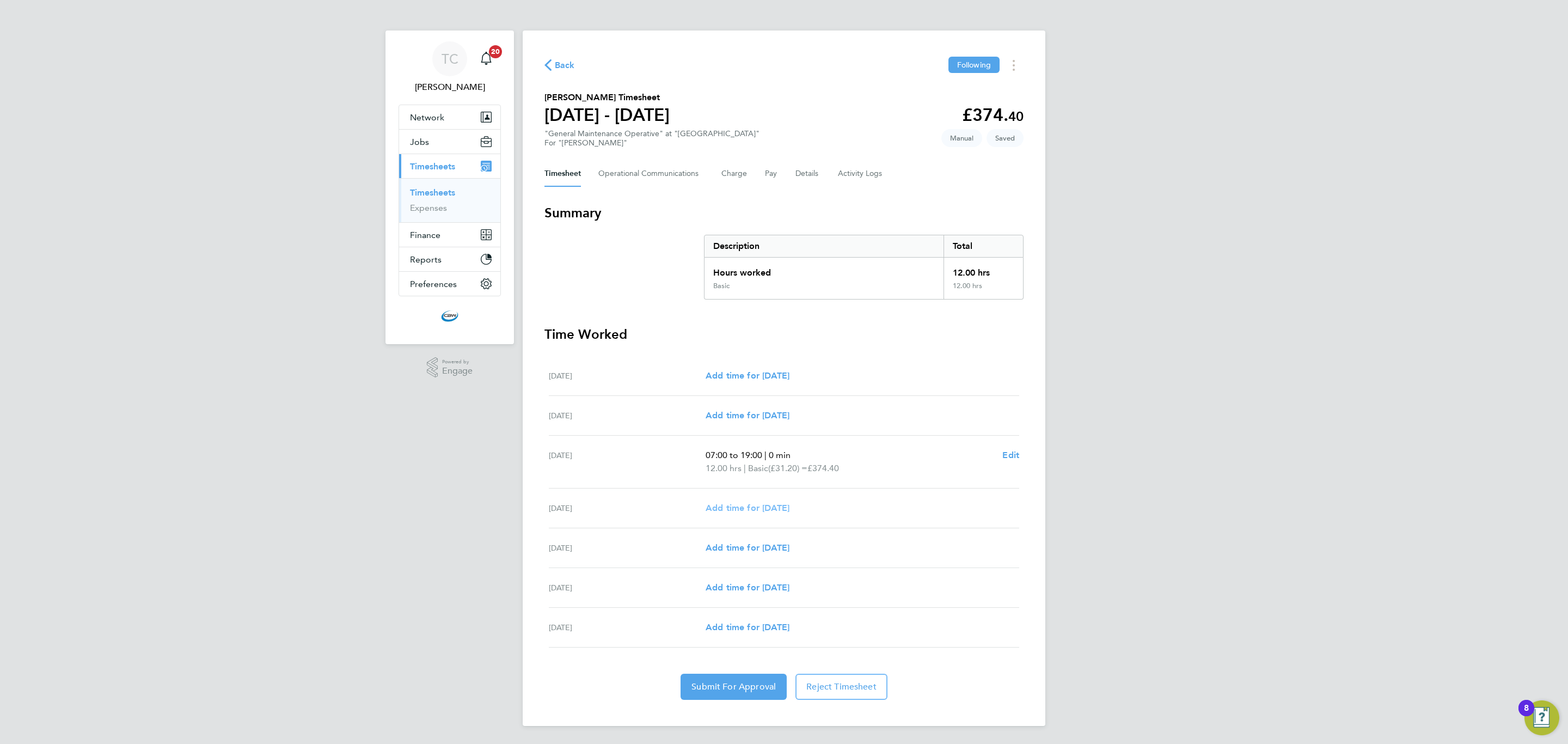
click at [789, 512] on span "Add time for [DATE]" at bounding box center [747, 508] width 84 height 10
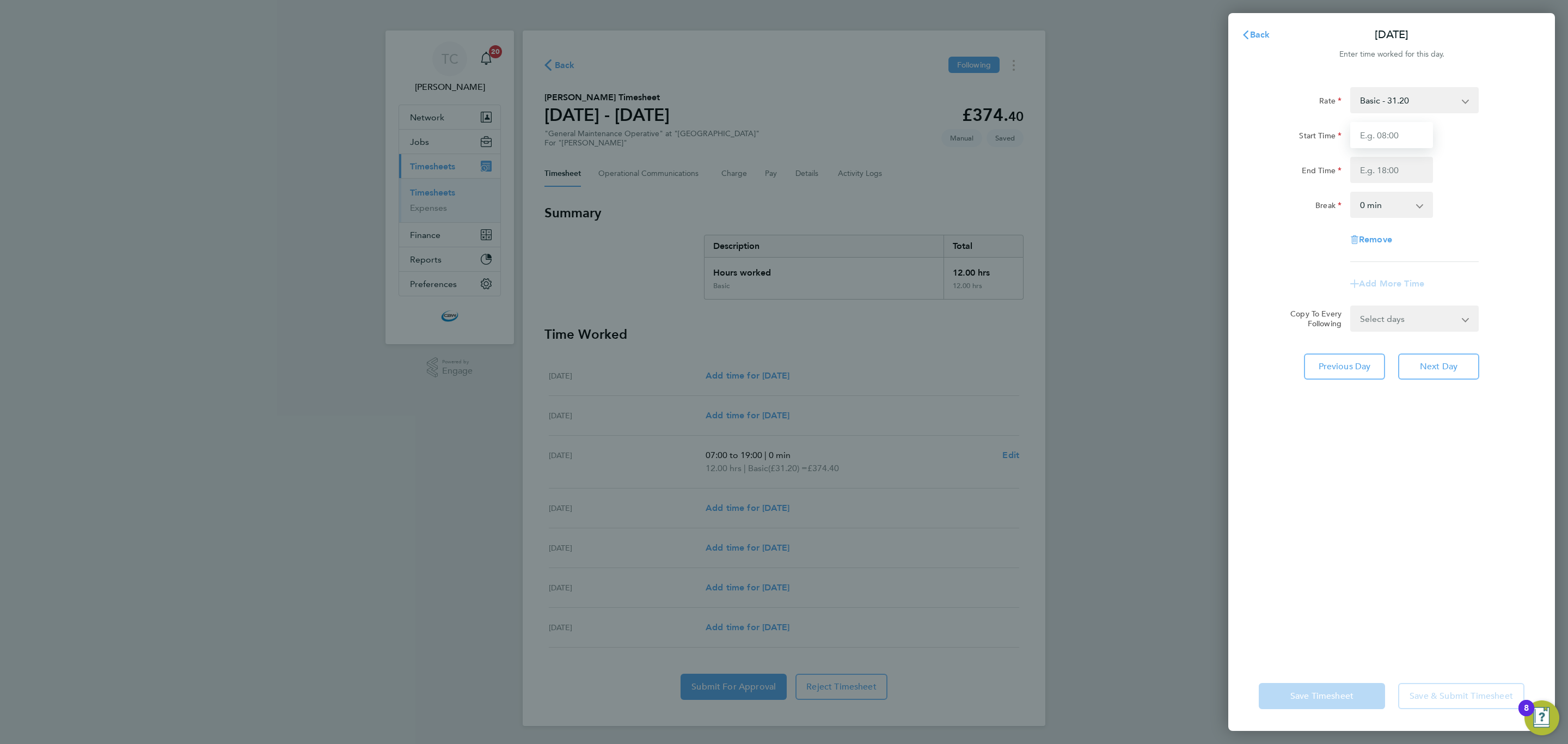
click at [1380, 146] on input "Start Time" at bounding box center [1392, 135] width 83 height 26
type input "07:00"
type input "19:00"
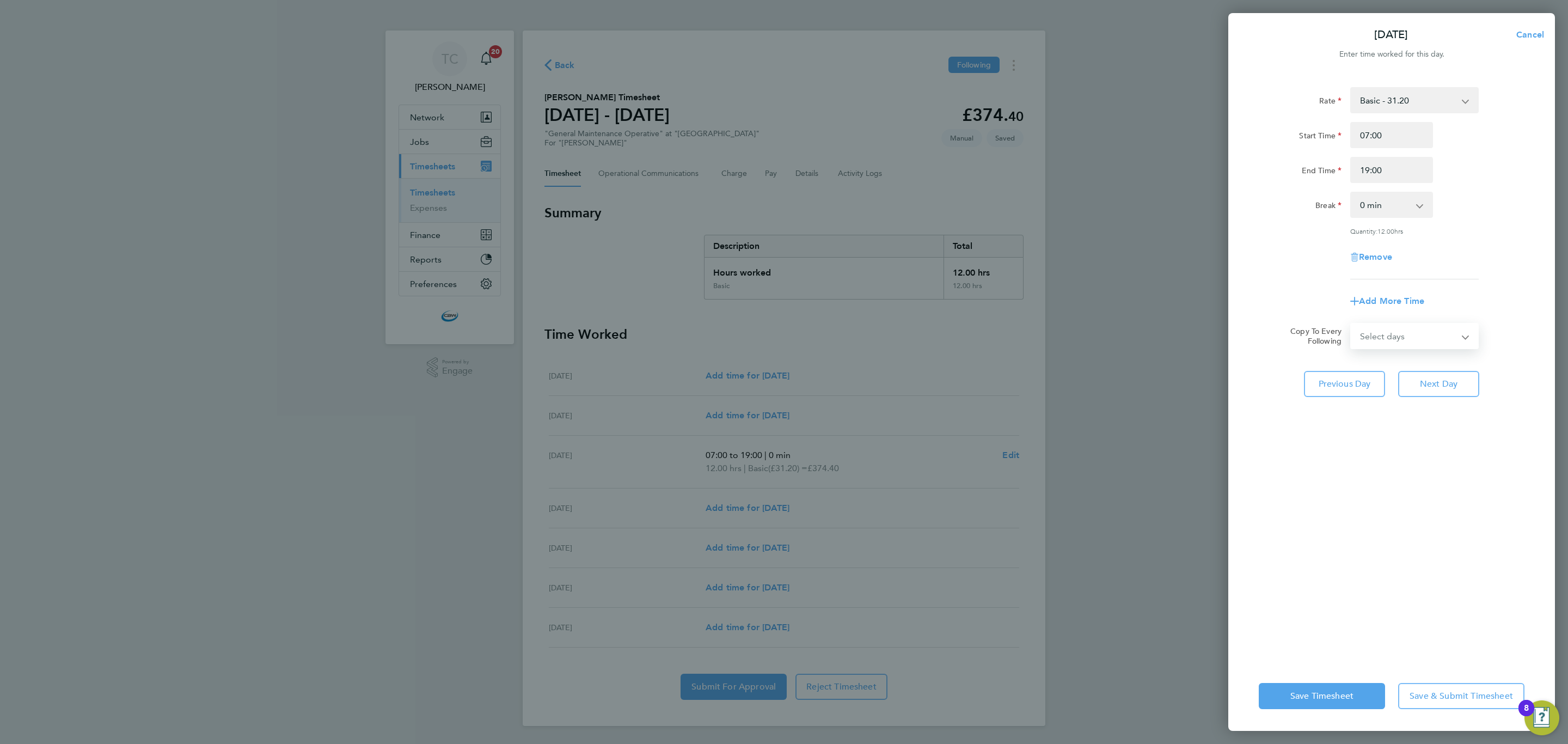
drag, startPoint x: 1409, startPoint y: 340, endPoint x: 1406, endPoint y: 345, distance: 5.8
click at [1409, 340] on select "Select days Day [DATE] [DATE] [DATE]" at bounding box center [1408, 335] width 114 height 24
select select "DAY"
click at [1351, 324] on select "Select days Day [DATE] [DATE] [DATE]" at bounding box center [1408, 335] width 114 height 24
click at [1393, 378] on select "[DATE] [DATE] [DATE]" at bounding box center [1407, 370] width 113 height 24
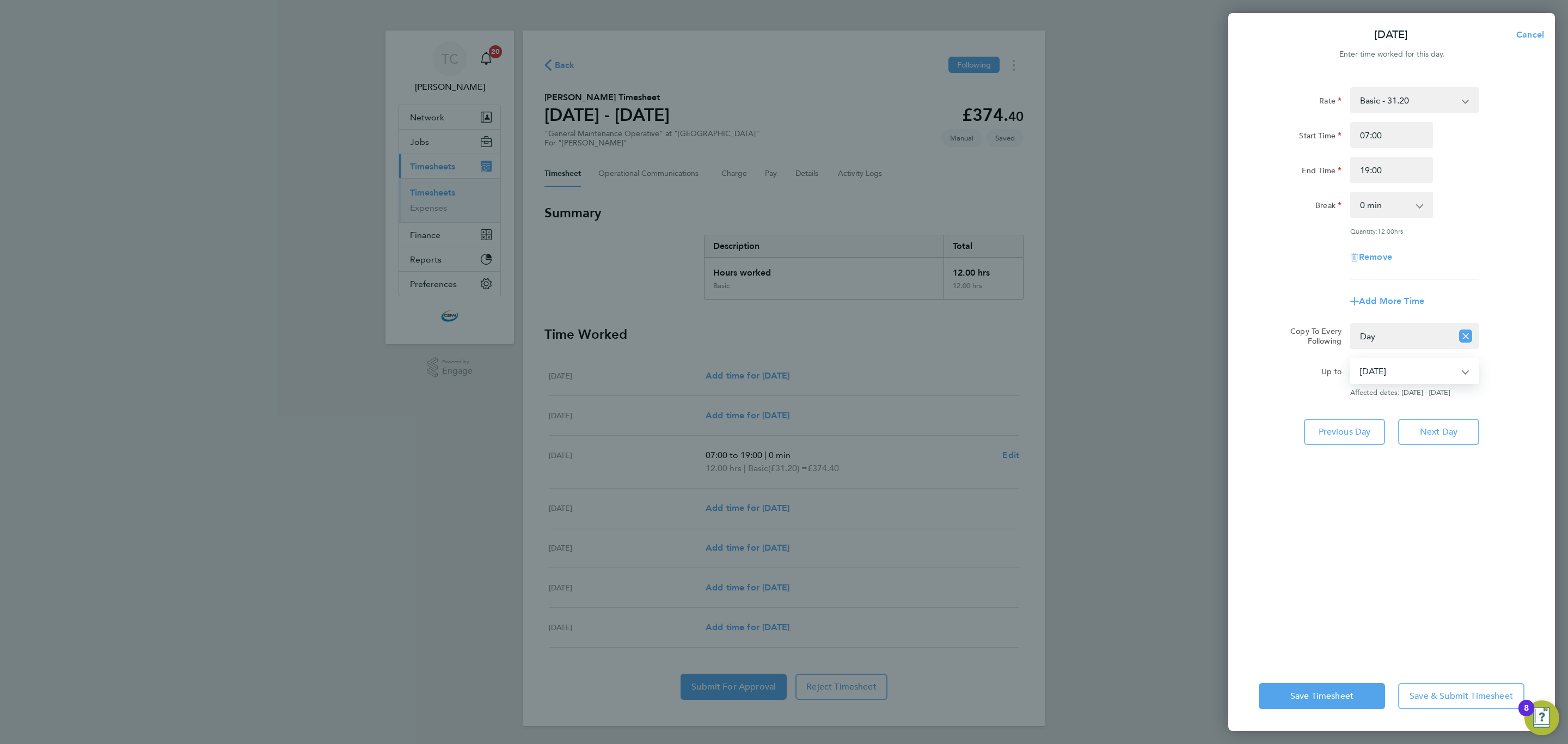
select select "[DATE]"
click at [1351, 359] on select "[DATE] [DATE] [DATE]" at bounding box center [1407, 370] width 113 height 24
click at [1431, 701] on button "Save & Submit Timesheet" at bounding box center [1461, 696] width 126 height 26
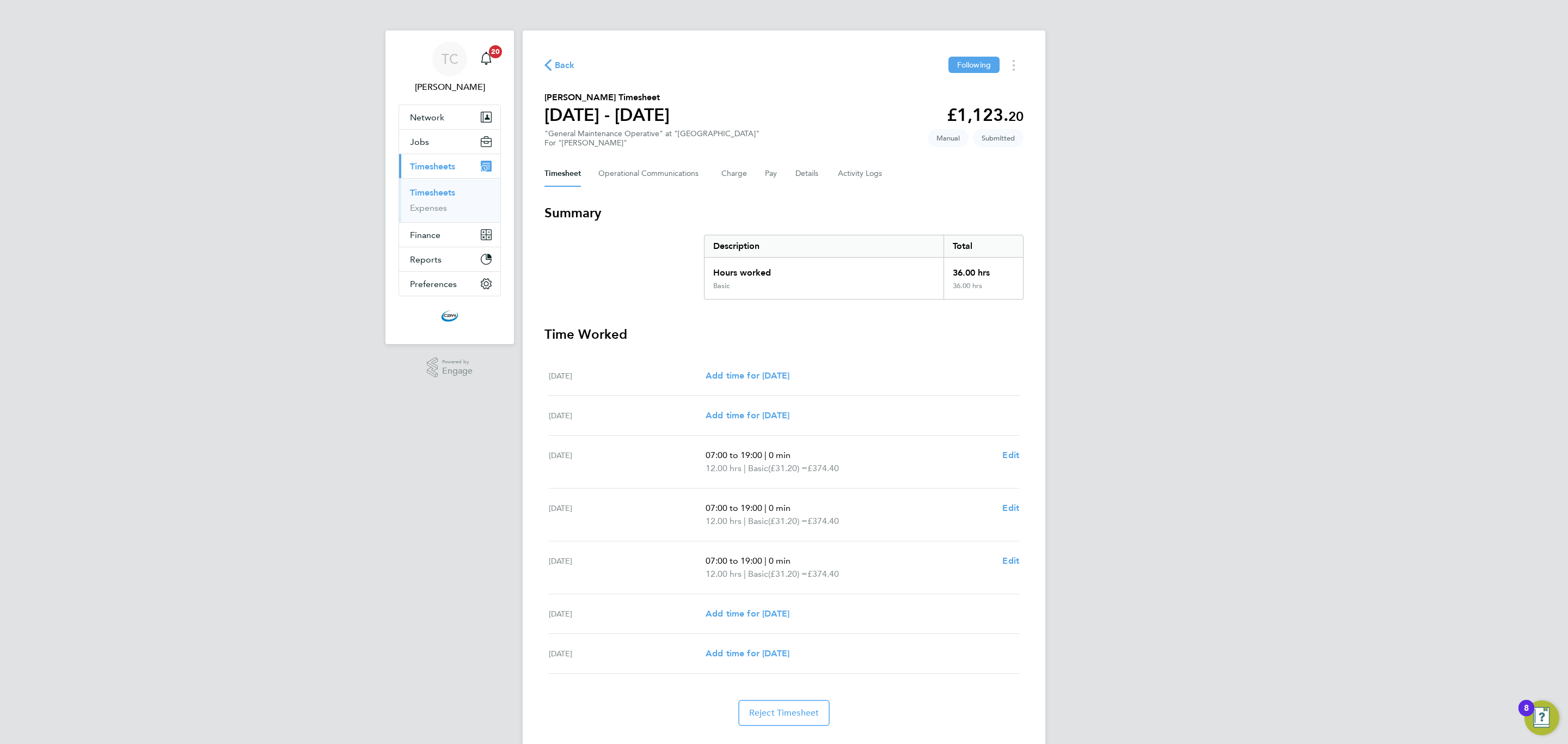
drag, startPoint x: 562, startPoint y: 56, endPoint x: 557, endPoint y: 71, distance: 15.8
click at [562, 56] on div "Back Following [PERSON_NAME] Timesheet [DATE] - [DATE] £1,123. 20 "General Main…" at bounding box center [784, 391] width 523 height 721
click at [557, 72] on span "Back" at bounding box center [564, 65] width 20 height 13
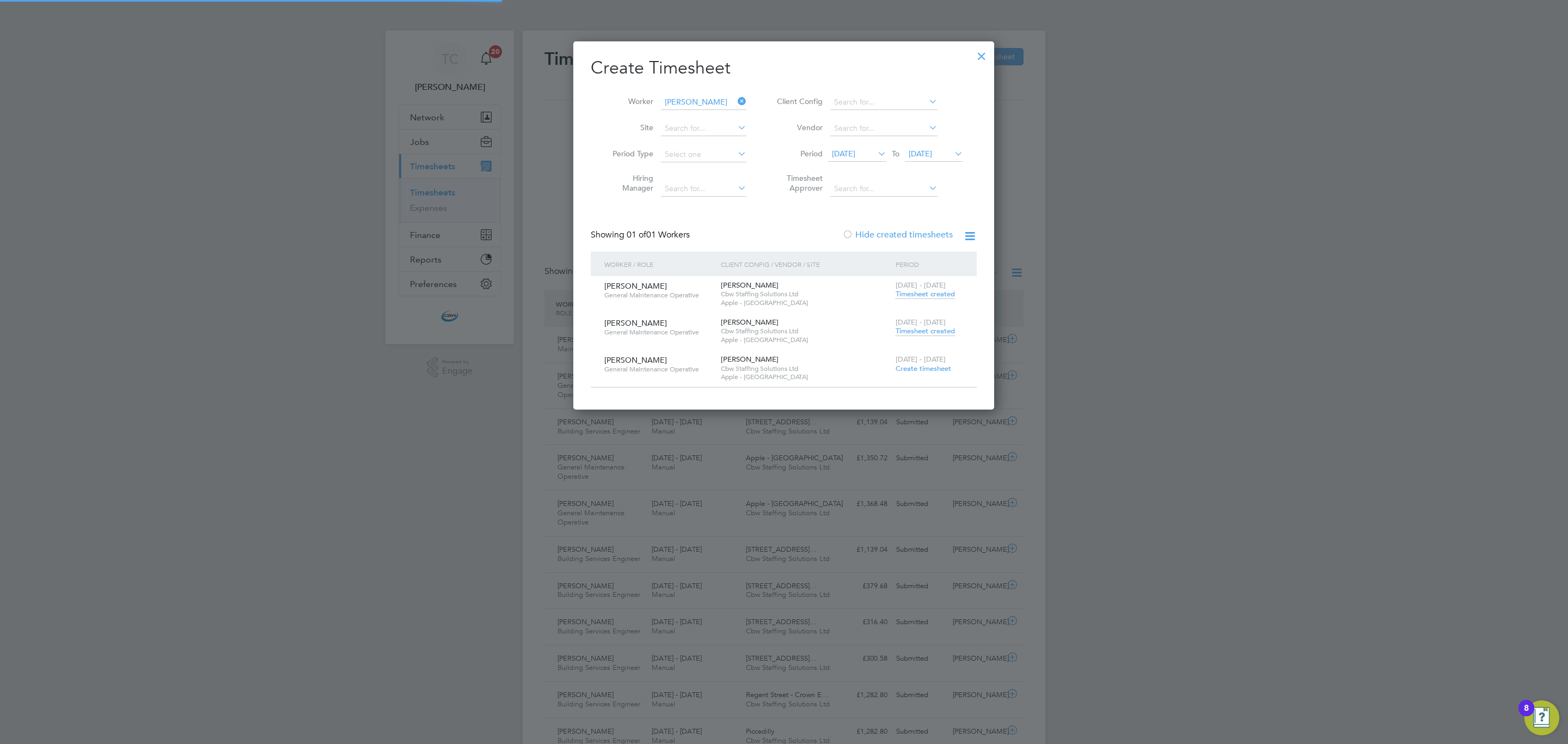
scroll to position [27, 95]
click at [929, 325] on span "[DATE] - [DATE]" at bounding box center [921, 322] width 50 height 9
click at [926, 334] on span "Timesheet created" at bounding box center [925, 331] width 59 height 10
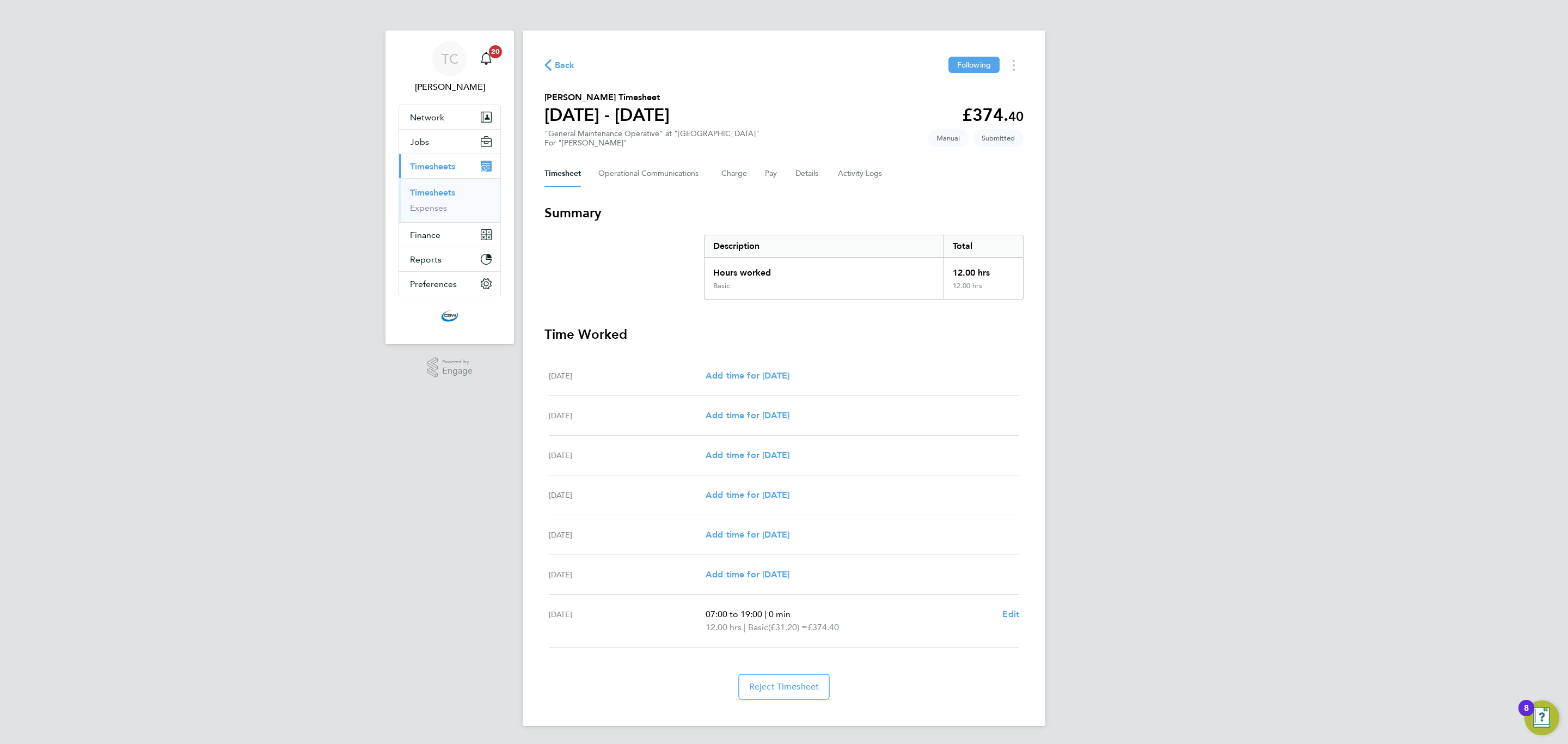
click at [719, 364] on div "[DATE] Add time for [DATE] Add time for [DATE]" at bounding box center [784, 376] width 470 height 40
click at [725, 374] on span "Add time for [DATE]" at bounding box center [747, 375] width 84 height 10
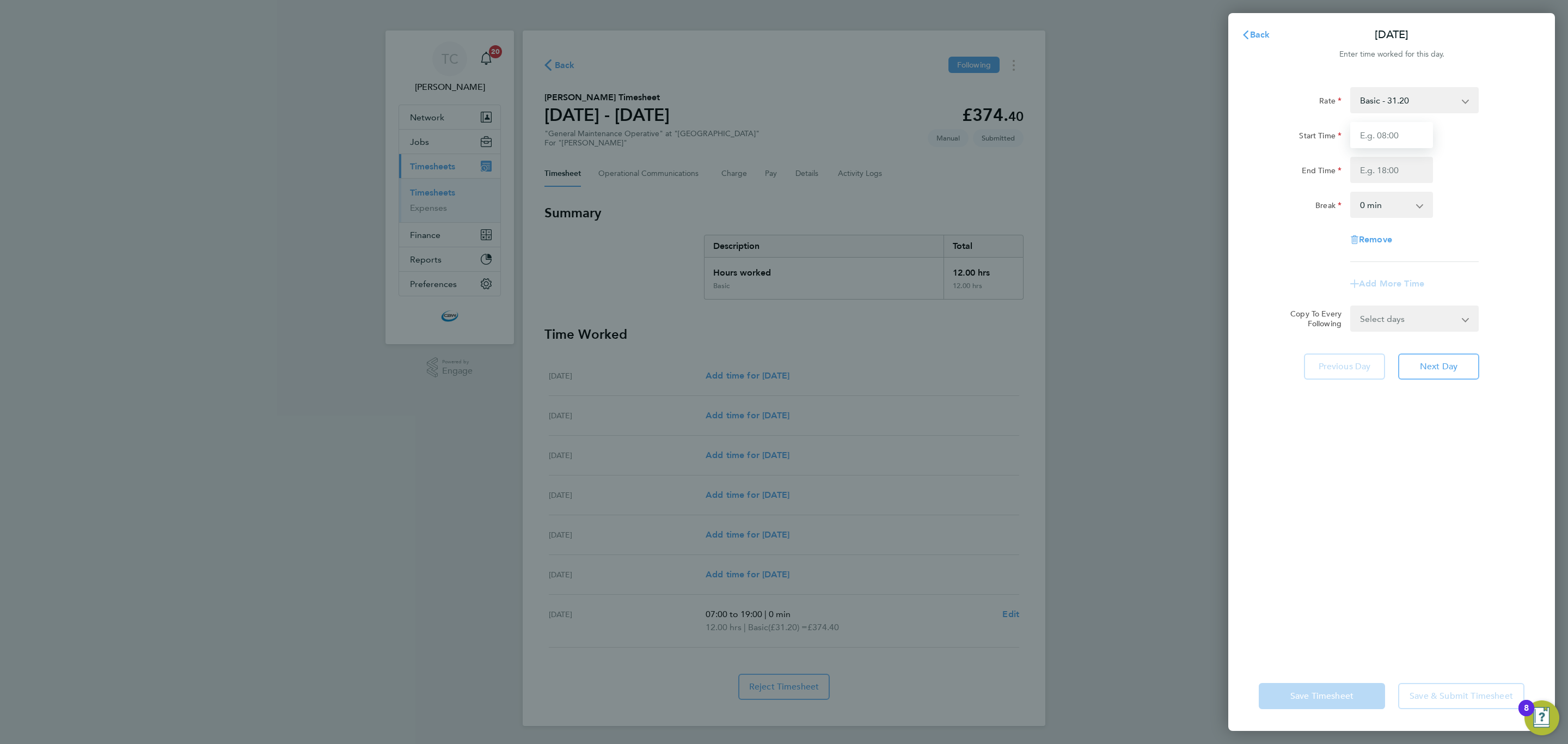
click at [1360, 129] on input "Start Time" at bounding box center [1392, 135] width 83 height 26
type input "07:00"
type input "19:00"
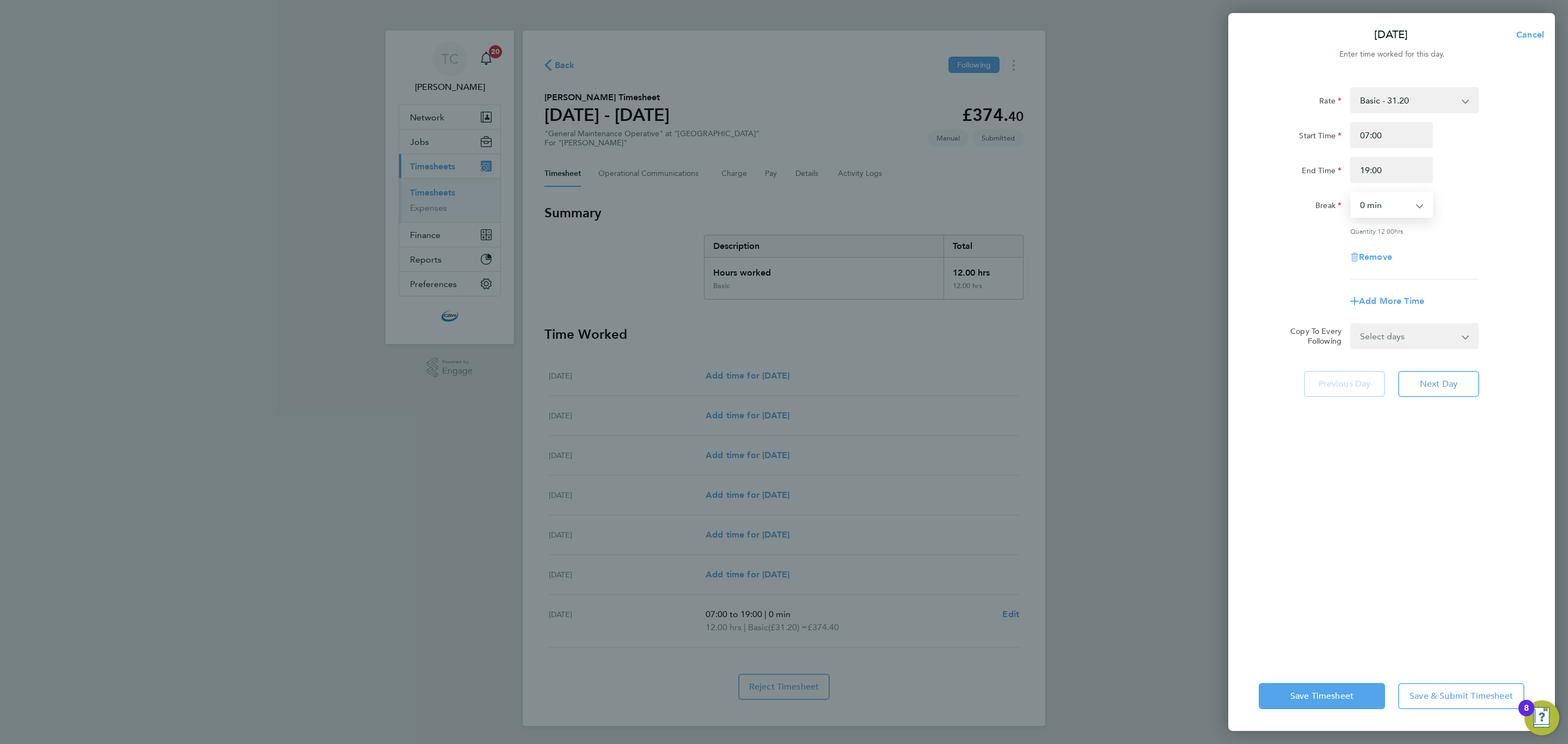
click at [1419, 339] on select "Select days Day Weekday (Mon-Fri) [DATE] [DATE] [DATE] [DATE] [DATE] [DATE]" at bounding box center [1408, 335] width 114 height 24
select select "DAY"
click at [1351, 324] on select "Select days Day Weekday (Mon-Fri) [DATE] [DATE] [DATE] [DATE] [DATE] [DATE]" at bounding box center [1408, 335] width 114 height 24
click at [1407, 379] on select "[DATE] [DATE] [DATE] [DATE] [DATE] [DATE]" at bounding box center [1407, 370] width 113 height 24
select select "[DATE]"
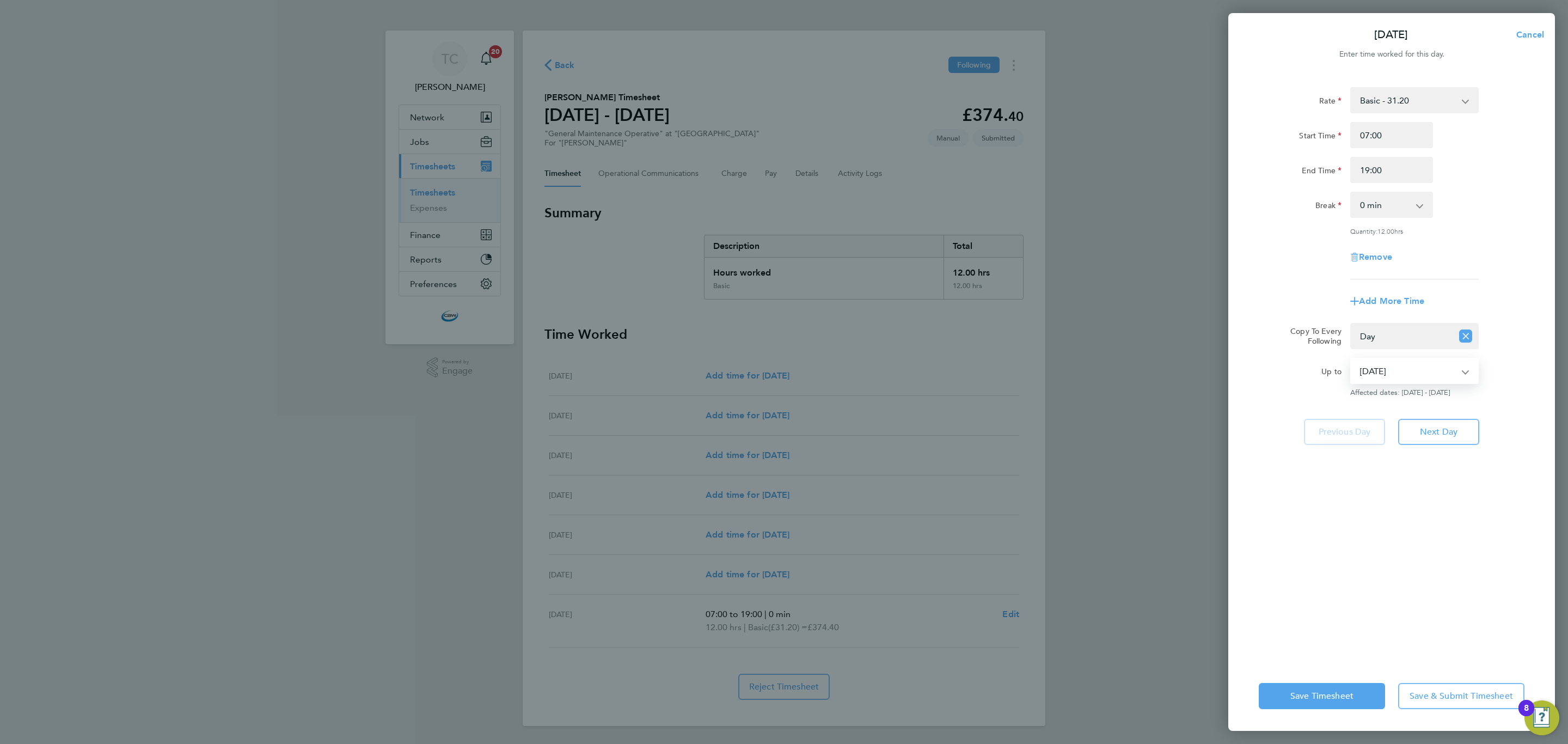
click at [1351, 359] on select "[DATE] [DATE] [DATE] [DATE] [DATE] [DATE]" at bounding box center [1407, 370] width 113 height 24
click at [1408, 703] on button "Save & Submit Timesheet" at bounding box center [1461, 696] width 126 height 26
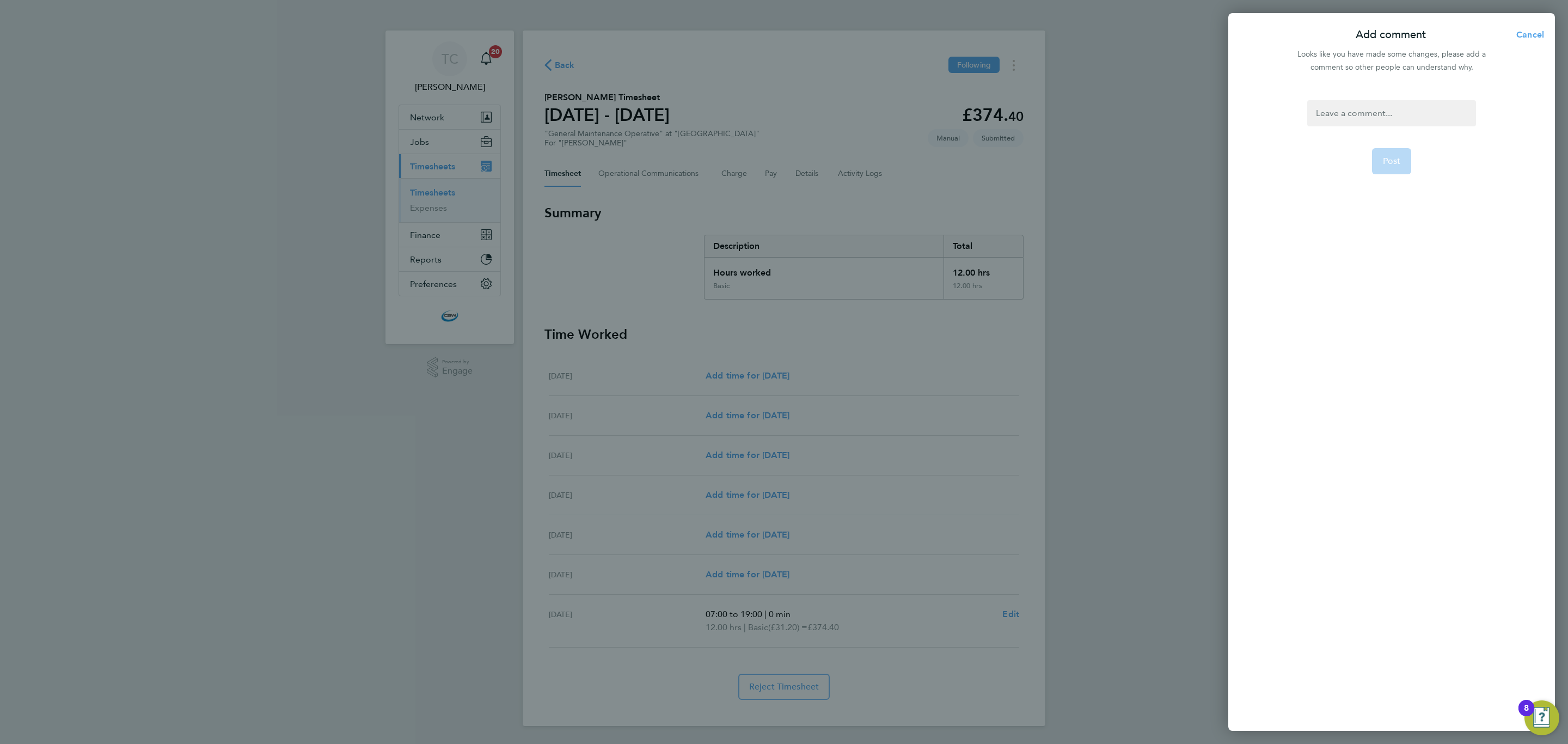
click at [1359, 112] on div at bounding box center [1390, 113] width 168 height 26
click at [1359, 113] on div at bounding box center [1390, 113] width 168 height 26
click at [1385, 156] on span "Post" at bounding box center [1391, 161] width 18 height 11
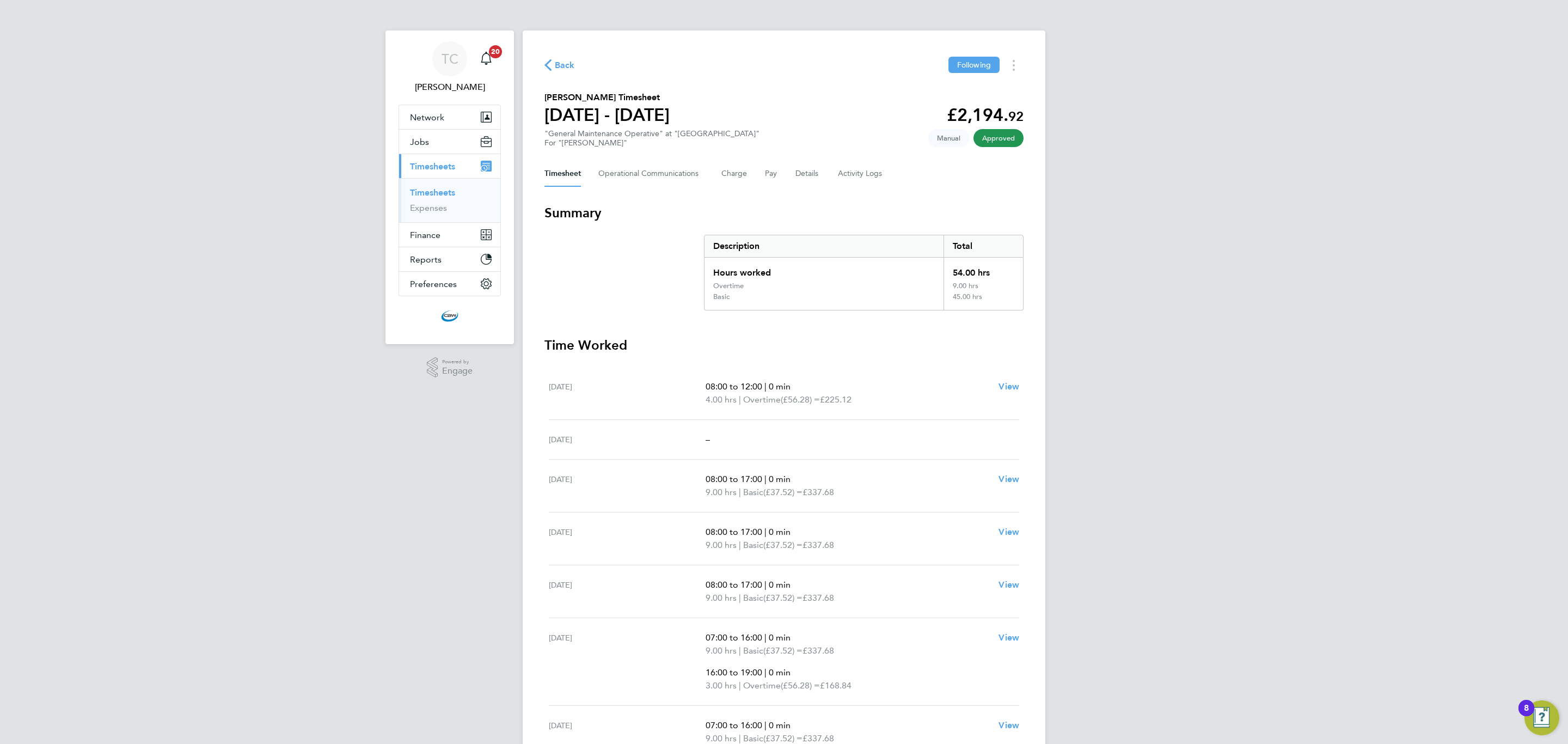
scroll to position [82, 0]
